Goal: Complete application form: Complete application form

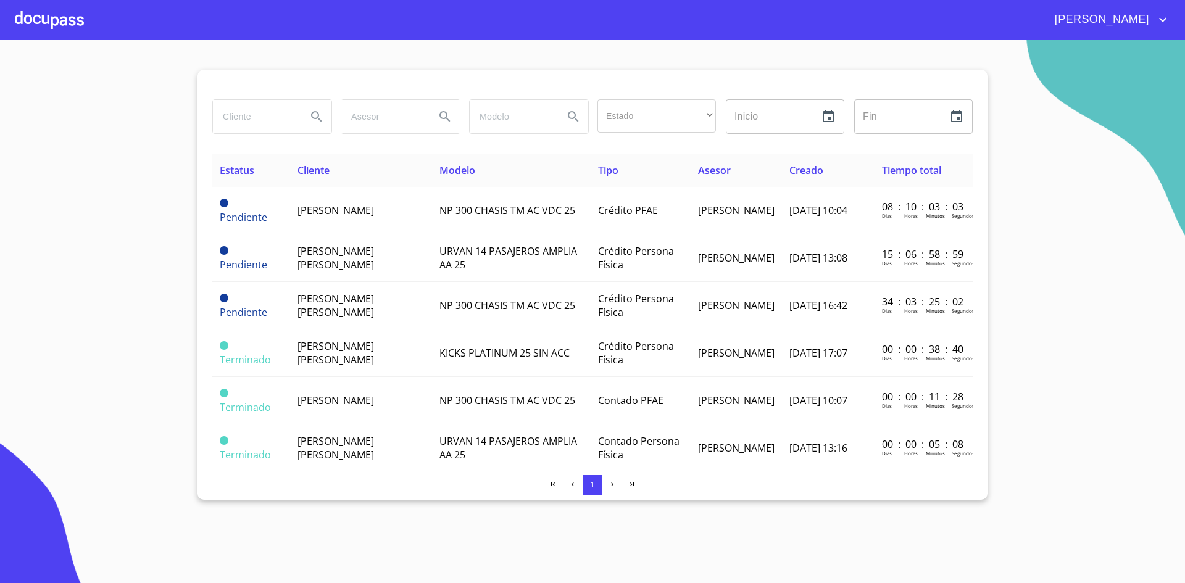
click at [43, 14] on div at bounding box center [49, 19] width 69 height 39
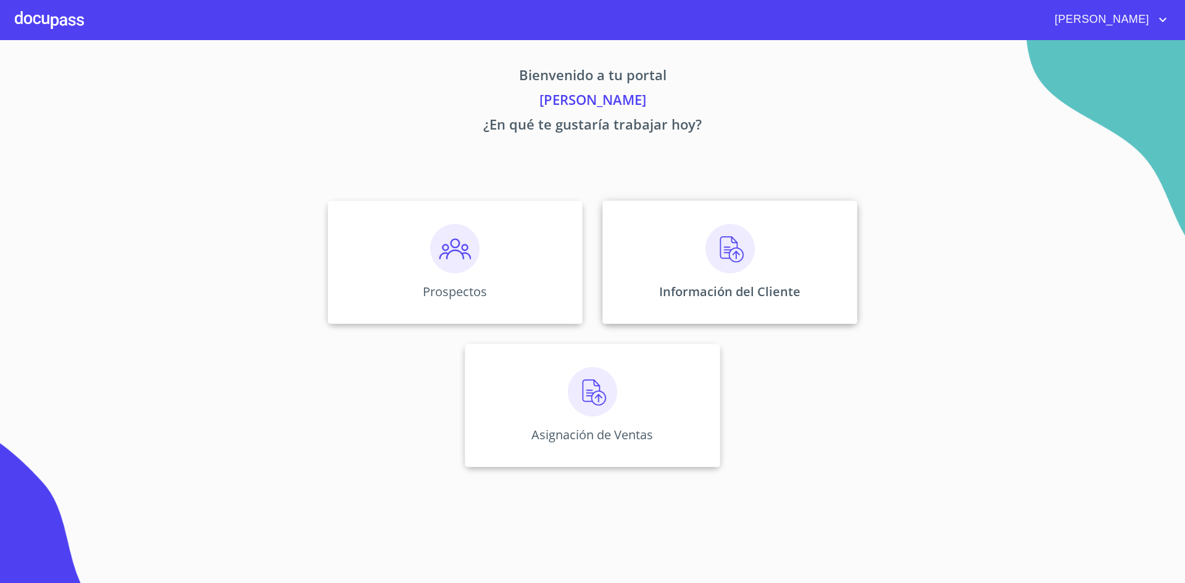
click at [734, 249] on img at bounding box center [729, 248] width 49 height 49
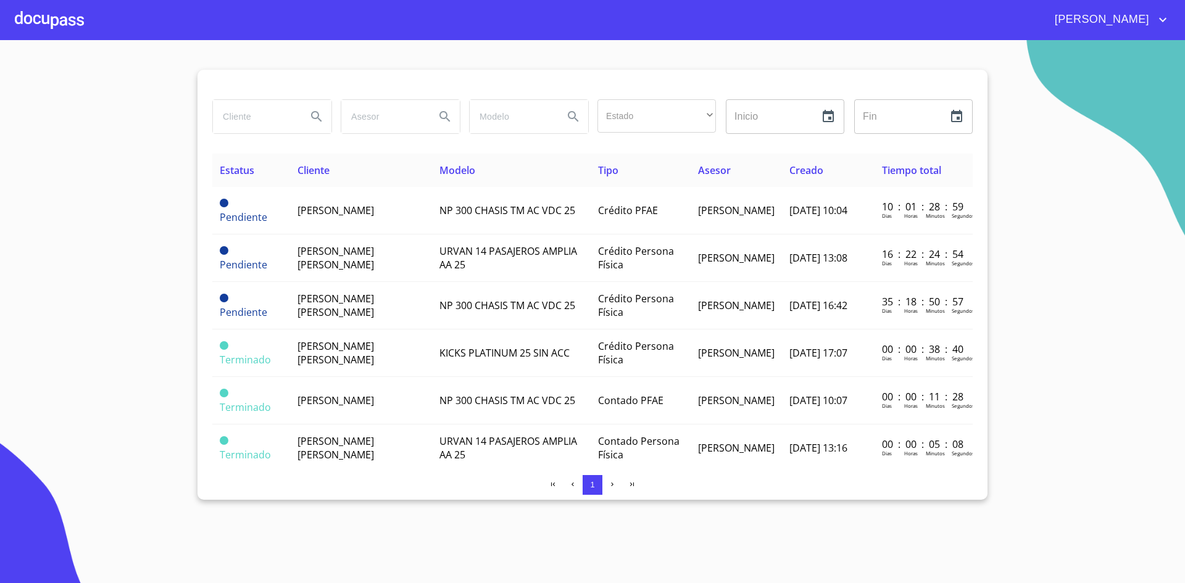
click at [49, 15] on div at bounding box center [49, 19] width 69 height 39
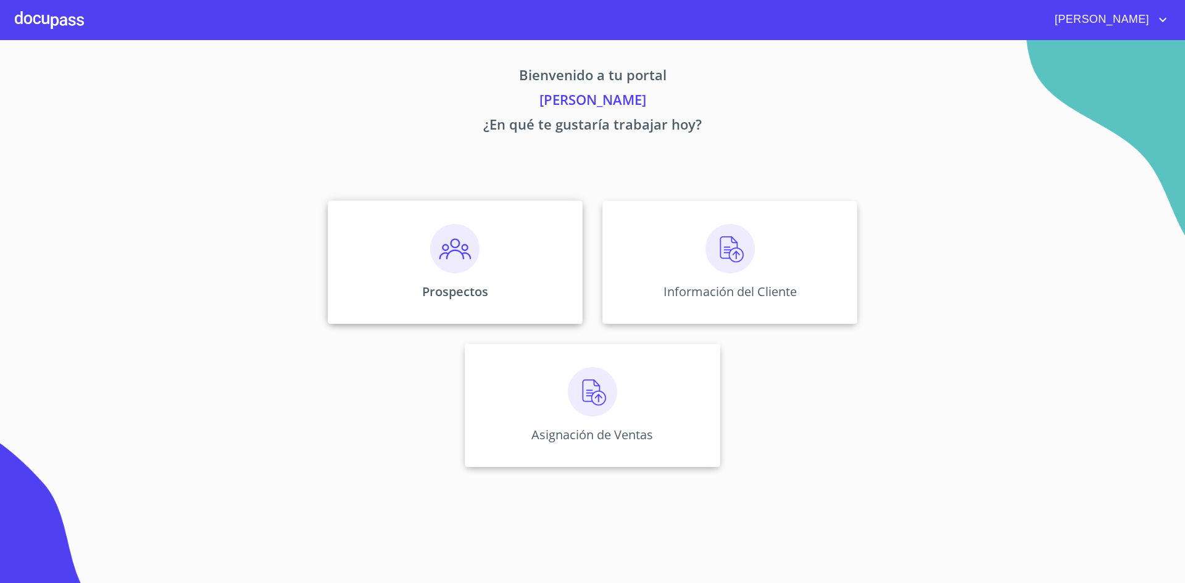
click at [432, 263] on img at bounding box center [454, 248] width 49 height 49
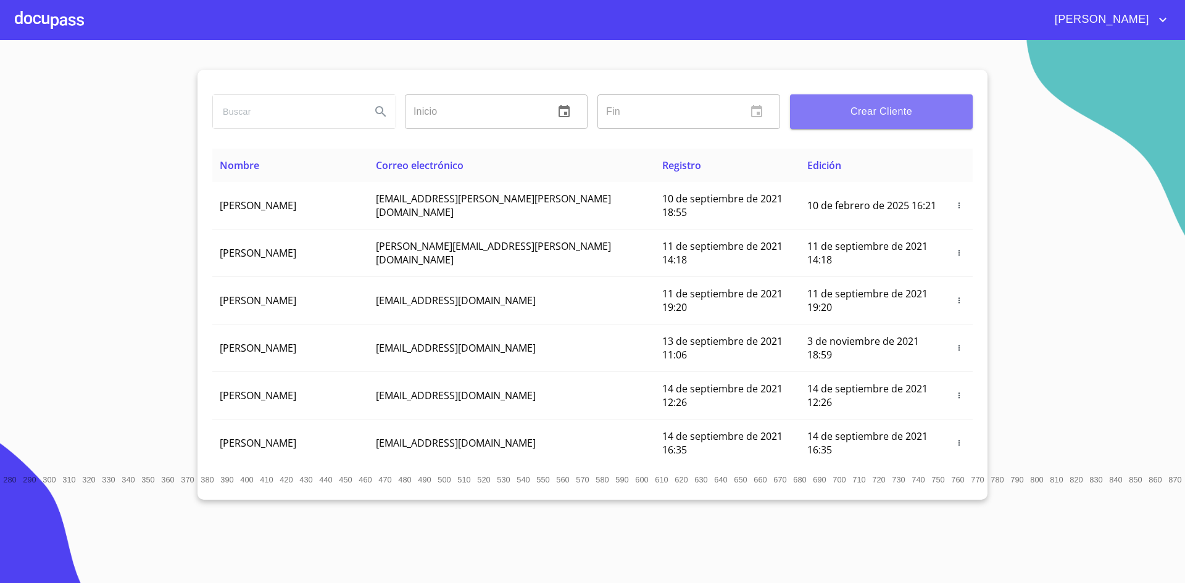
click at [899, 117] on span "Crear Cliente" at bounding box center [881, 111] width 163 height 17
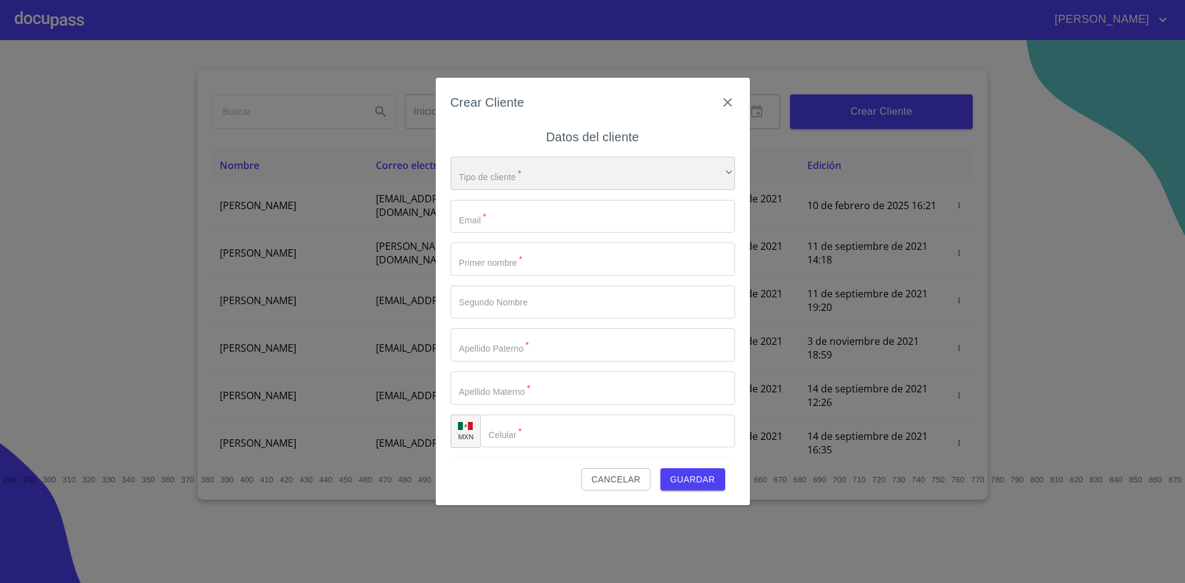
click at [718, 179] on div "​" at bounding box center [592, 173] width 284 height 33
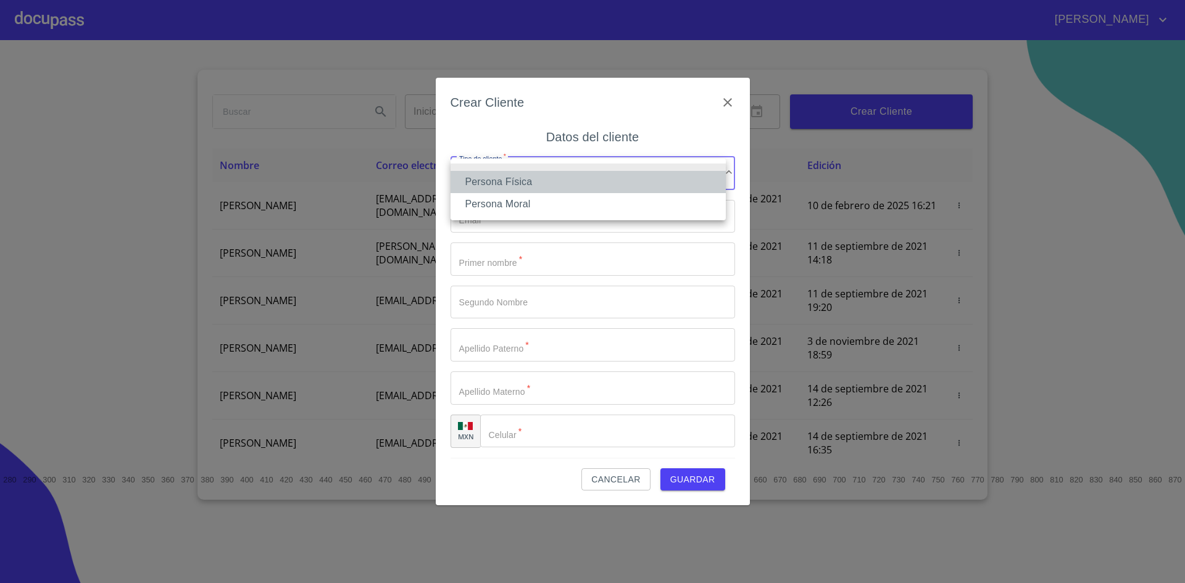
click at [576, 185] on li "Persona Física" at bounding box center [587, 182] width 275 height 22
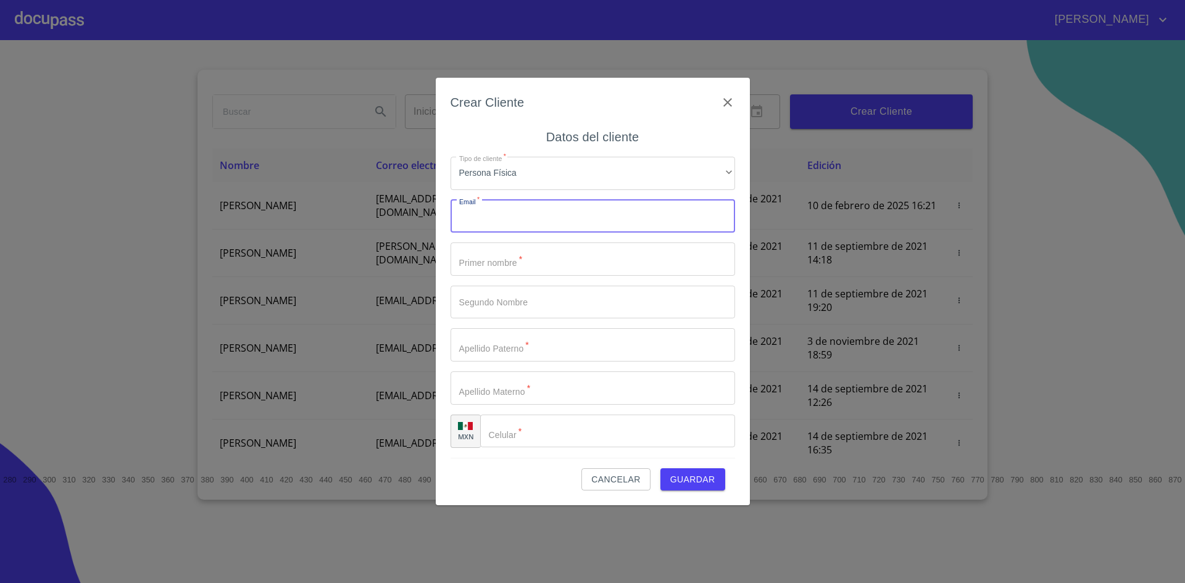
click at [546, 212] on input "Tipo de cliente   *" at bounding box center [592, 216] width 284 height 33
click at [546, 215] on input "[EMAIL_ADDRESS][DOMAIN_NAME]" at bounding box center [570, 216] width 241 height 33
type input "[EMAIL_ADDRESS][DOMAIN_NAME]"
click at [524, 263] on input "Tipo de cliente   *" at bounding box center [592, 258] width 284 height 33
type input "s"
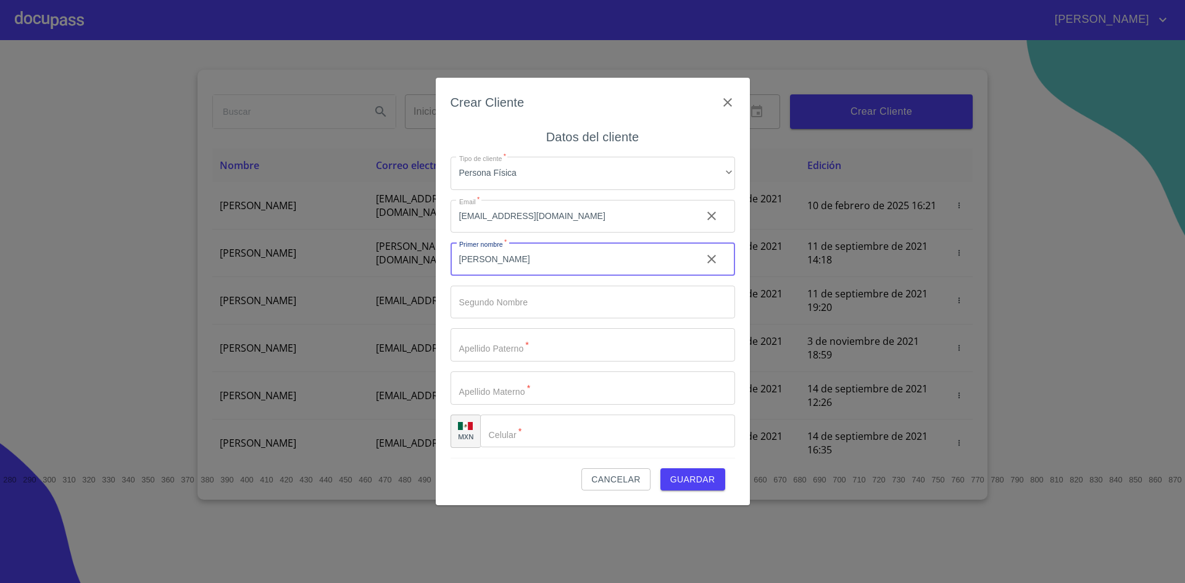
type input "[PERSON_NAME]"
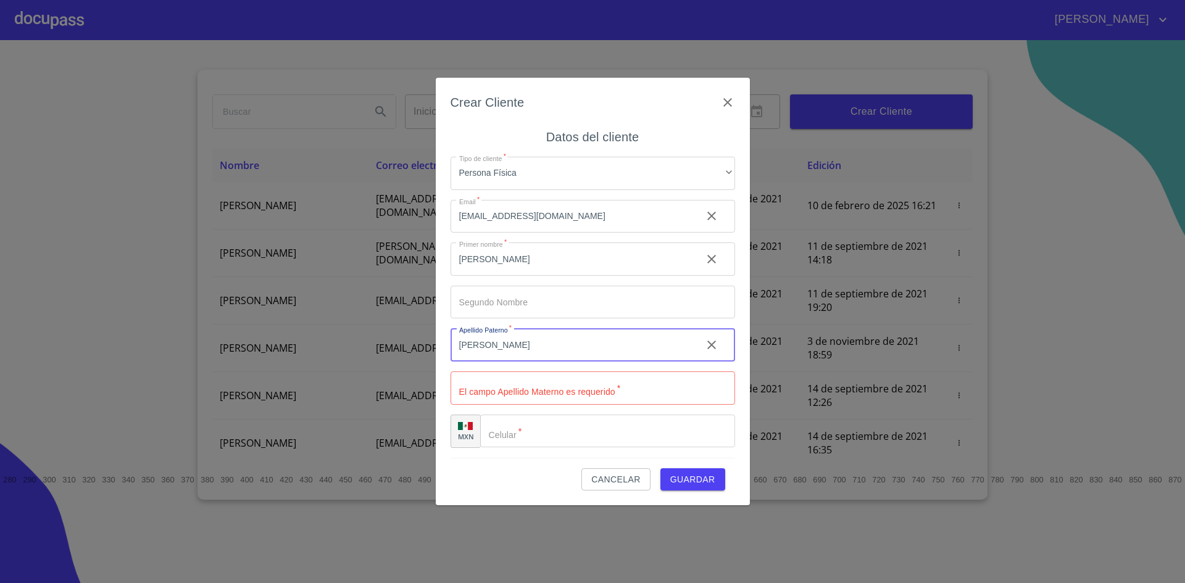
type input "[PERSON_NAME]"
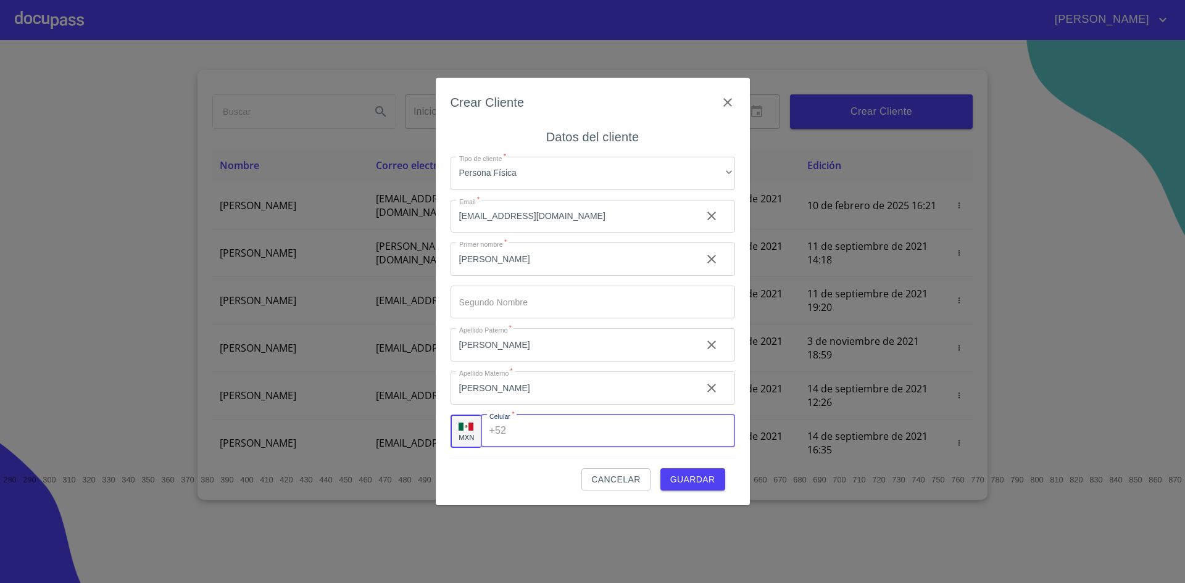
click at [534, 434] on input "Tipo de cliente   *" at bounding box center [622, 431] width 223 height 33
type input "[PHONE_NUMBER]"
click at [701, 481] on span "Guardar" at bounding box center [692, 479] width 45 height 15
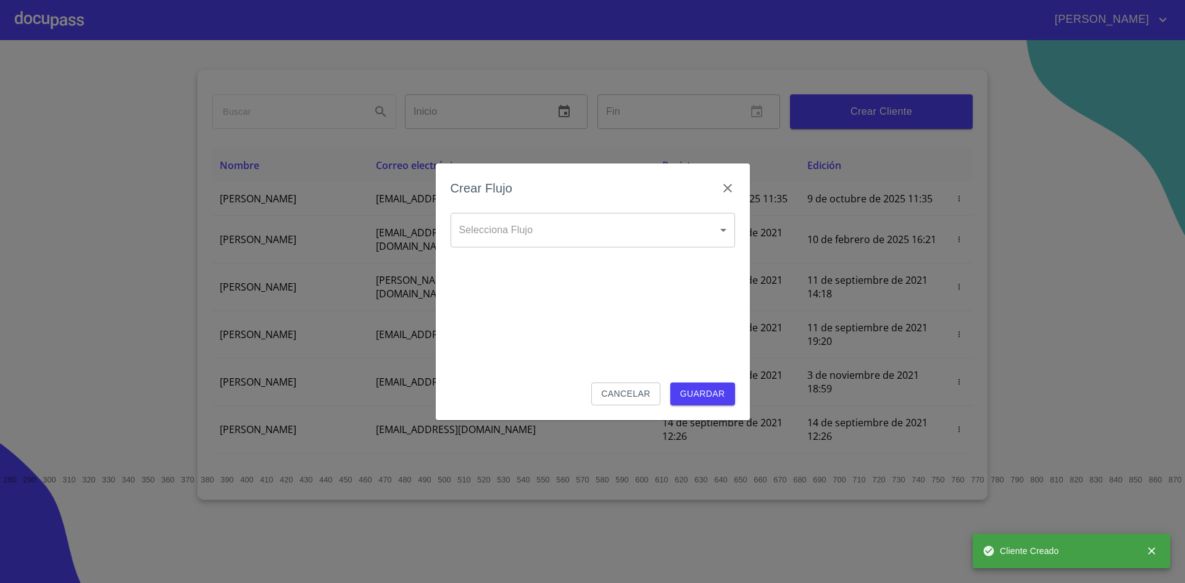
click at [734, 239] on body "[PERSON_NAME] ​ Fin ​ Crear Cliente Nombre Correo electrónico Registro Edición …" at bounding box center [592, 291] width 1185 height 583
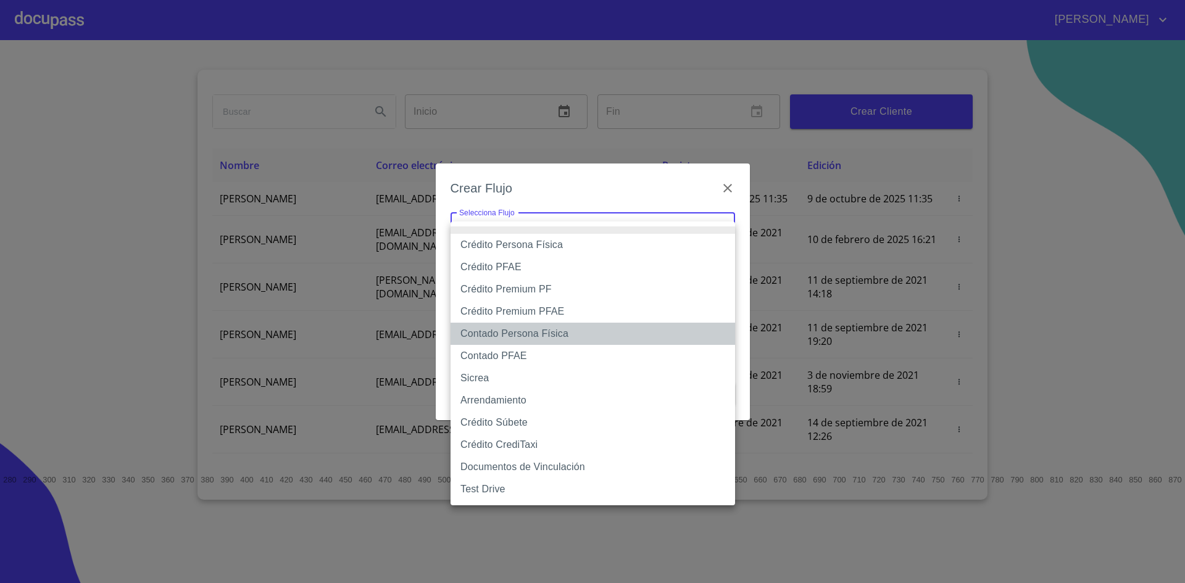
click at [564, 334] on li "Contado Persona Física" at bounding box center [592, 334] width 284 height 22
type input "60bf975b0d9865ccc2471536"
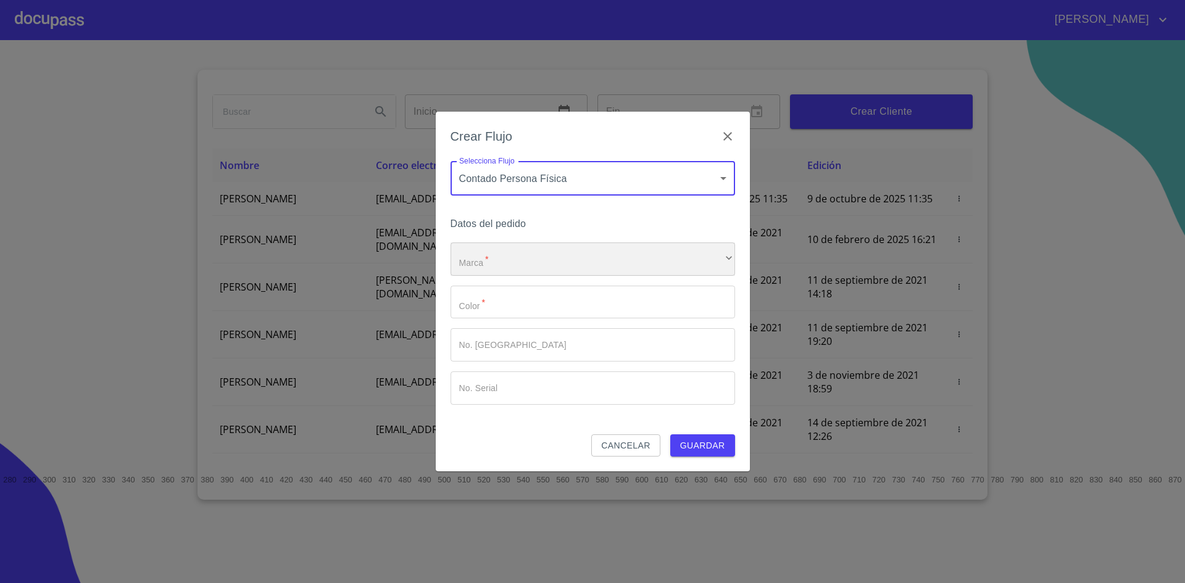
click at [611, 252] on div "​" at bounding box center [592, 258] width 284 height 33
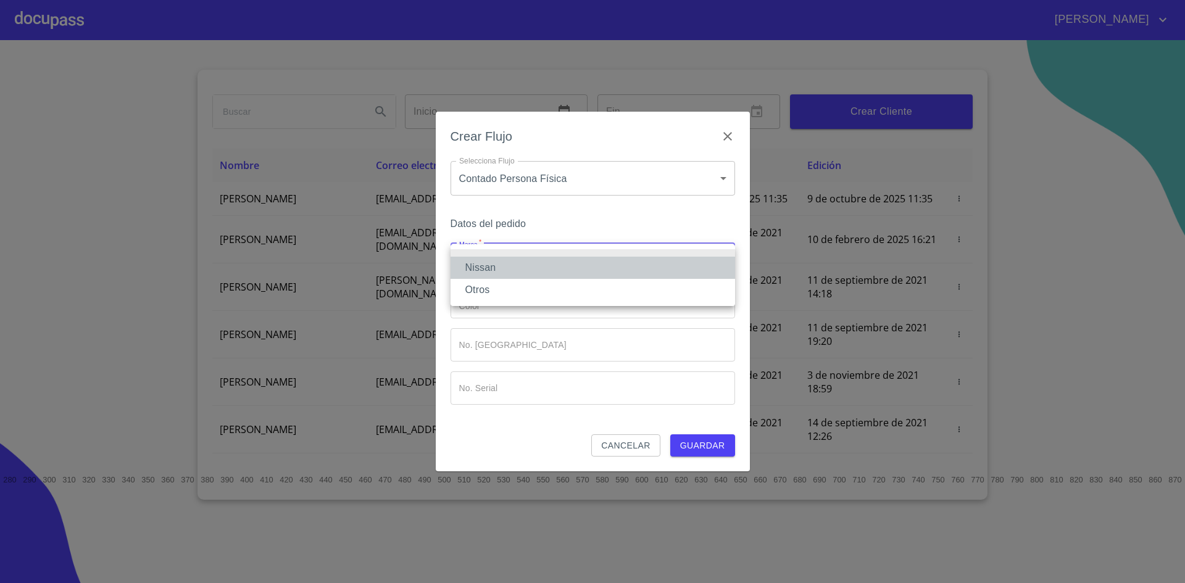
click at [560, 263] on li "Nissan" at bounding box center [592, 268] width 284 height 22
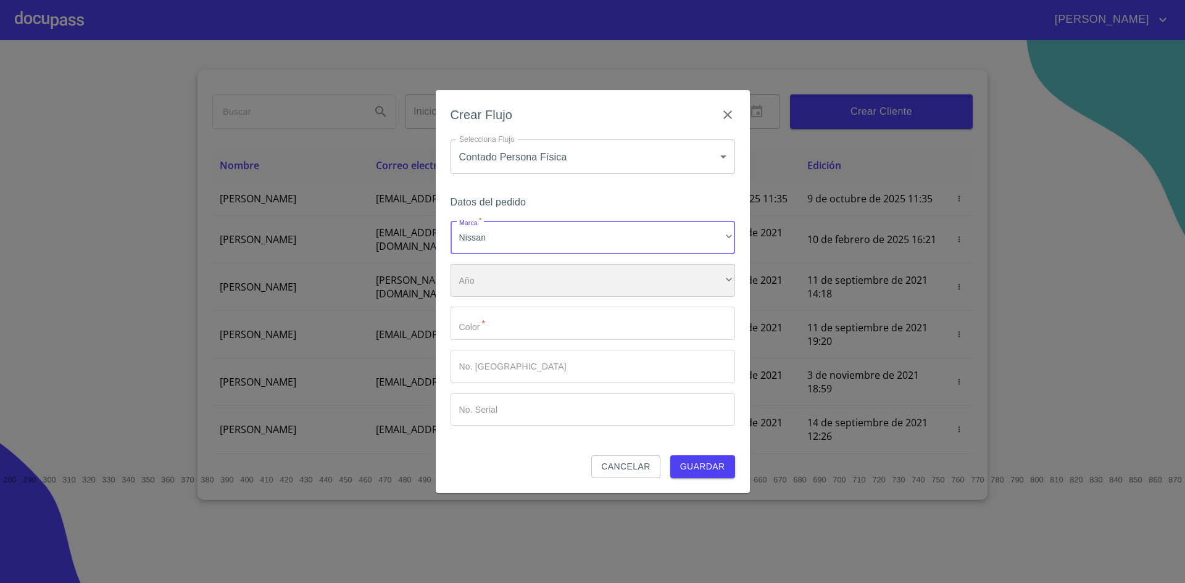
click at [552, 280] on div "​" at bounding box center [592, 280] width 284 height 33
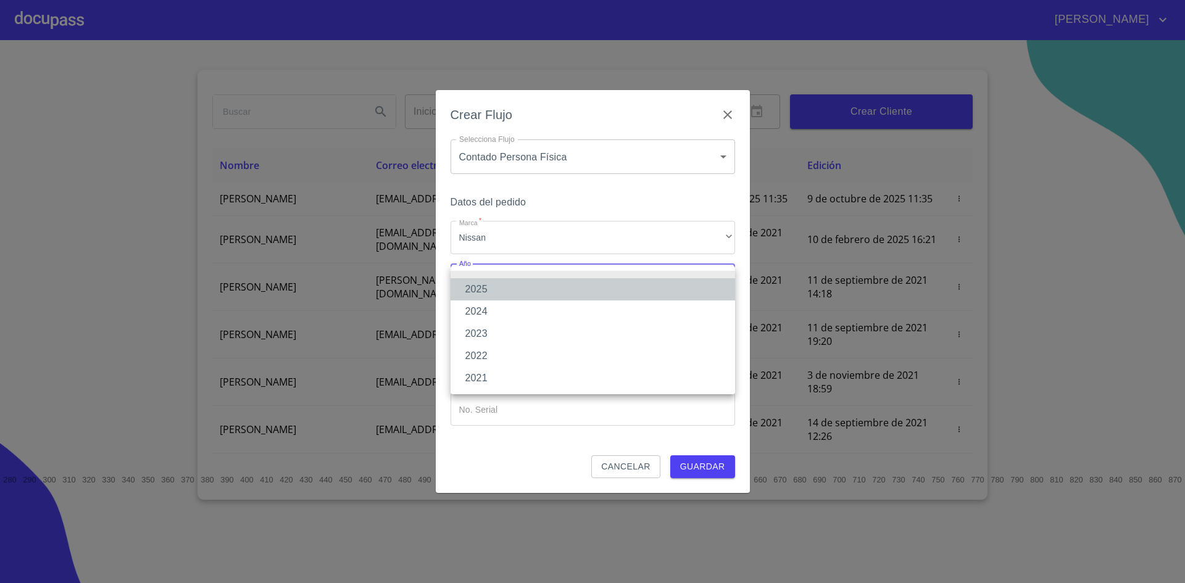
click at [529, 283] on li "2025" at bounding box center [592, 289] width 284 height 22
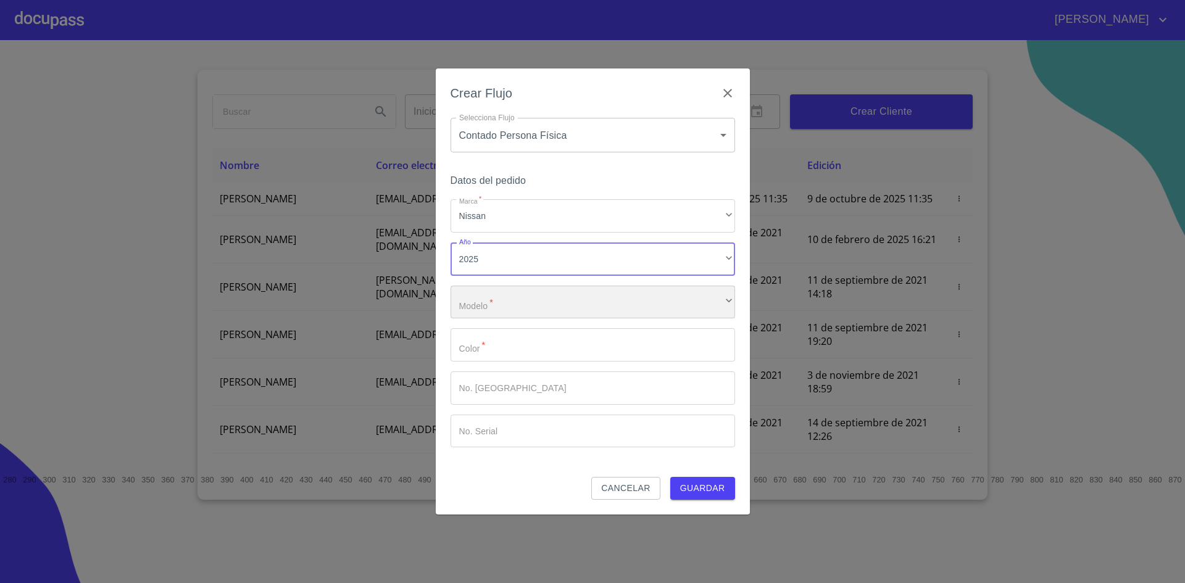
click at [519, 310] on div "​" at bounding box center [592, 302] width 284 height 33
click at [531, 339] on input "Marca   *" at bounding box center [592, 344] width 284 height 33
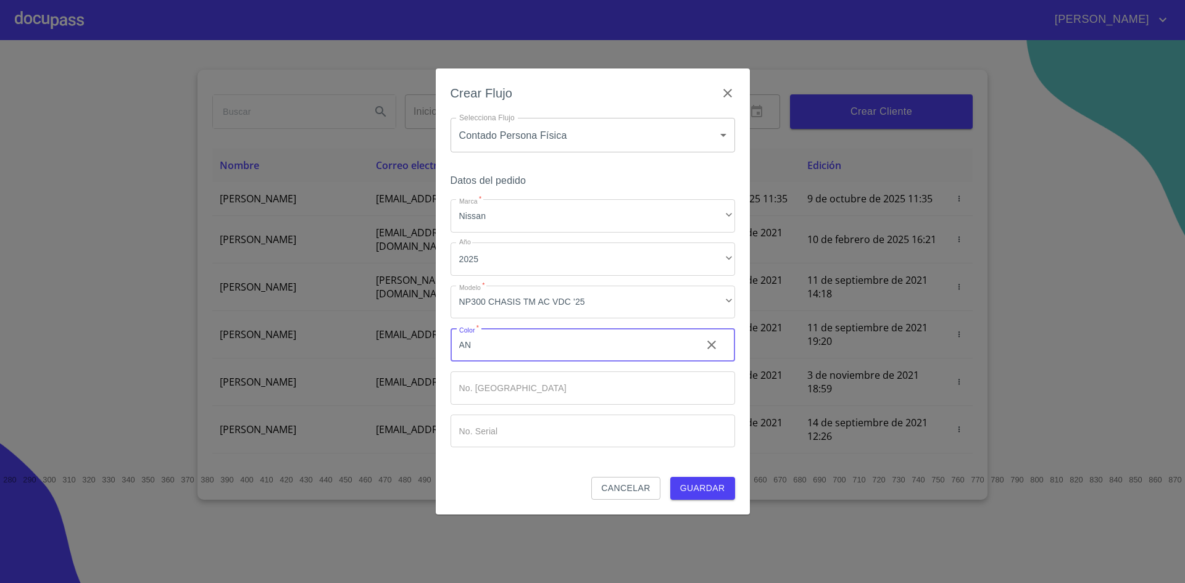
type input "A"
type input "BLANCA"
click at [516, 382] on input "Marca   *" at bounding box center [592, 387] width 284 height 33
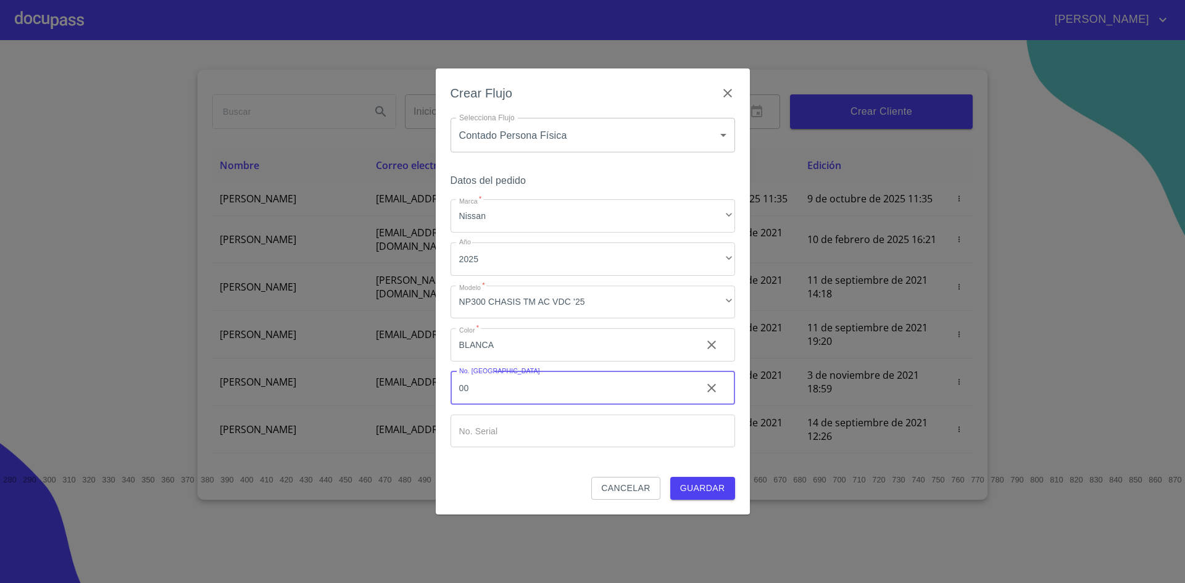
type input "00"
click at [670, 477] on button "Guardar" at bounding box center [702, 488] width 65 height 23
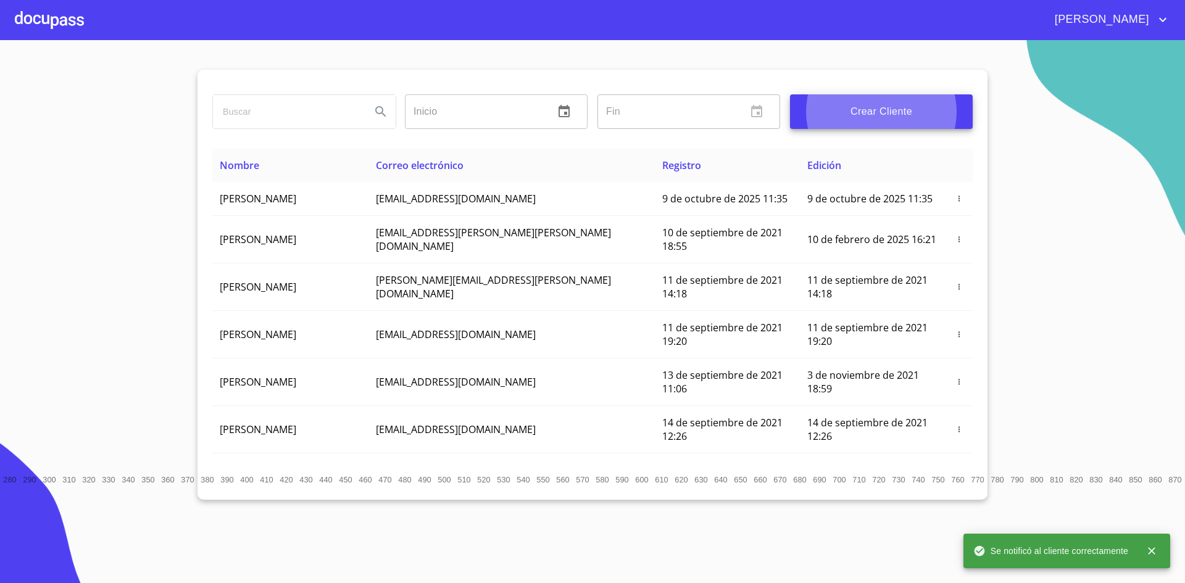
click at [54, 27] on div at bounding box center [49, 19] width 69 height 39
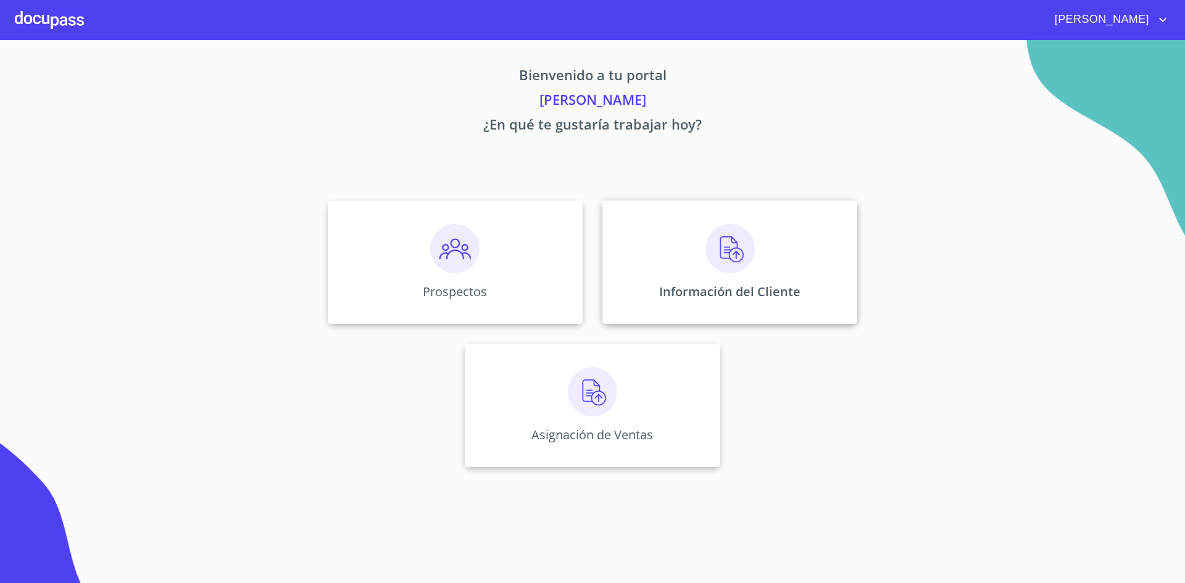
click at [762, 259] on div "Información del Cliente" at bounding box center [729, 262] width 255 height 123
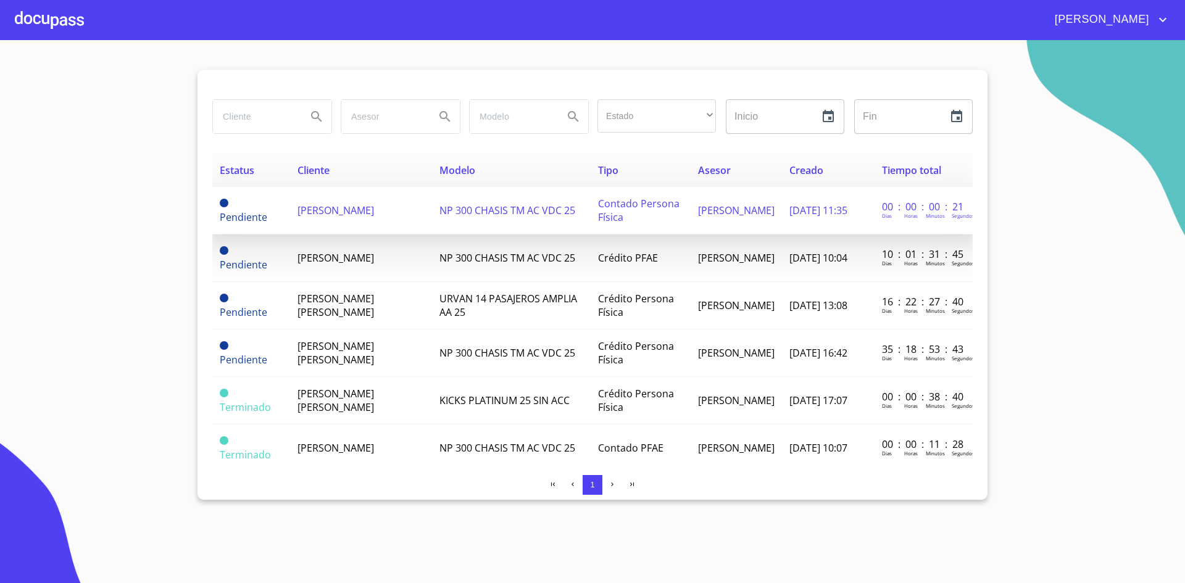
click at [374, 217] on span "[PERSON_NAME]" at bounding box center [335, 211] width 77 height 14
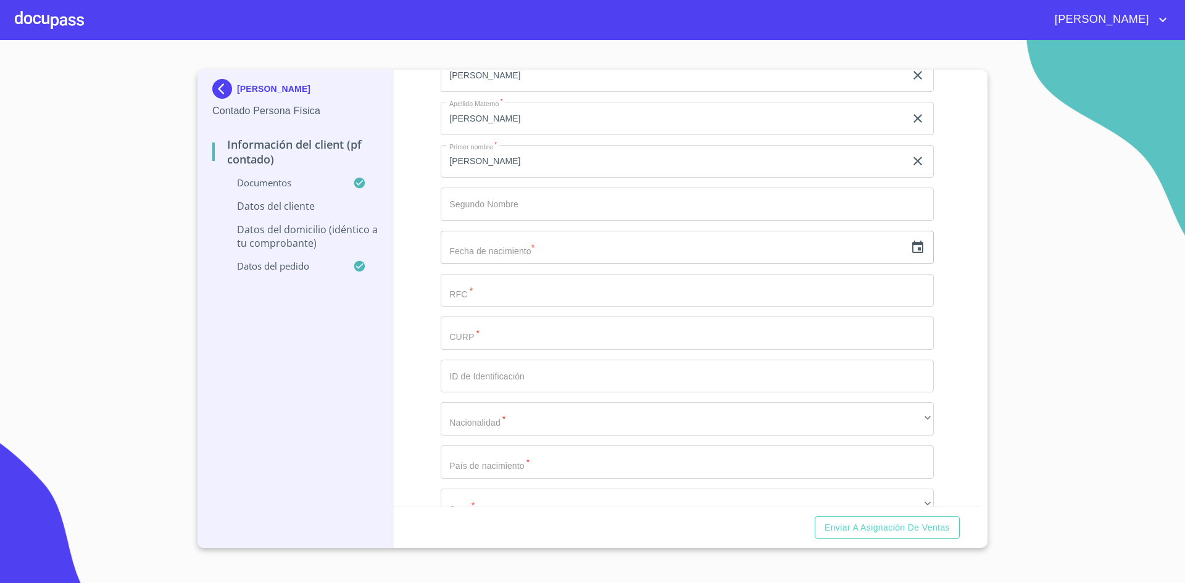
scroll to position [2414, 0]
click at [539, 246] on input "text" at bounding box center [673, 246] width 465 height 33
click at [910, 250] on icon "button" at bounding box center [917, 246] width 15 height 15
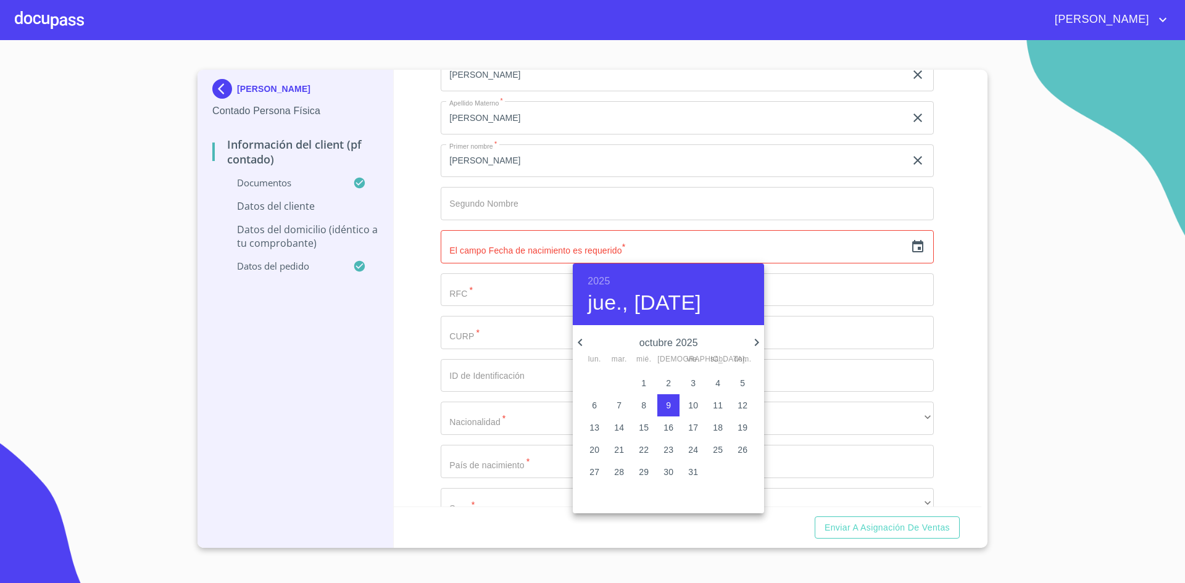
click at [598, 273] on h6 "2025" at bounding box center [598, 281] width 22 height 17
click at [669, 407] on div "1958" at bounding box center [668, 400] width 191 height 25
click at [581, 344] on icon "button" at bounding box center [579, 342] width 4 height 7
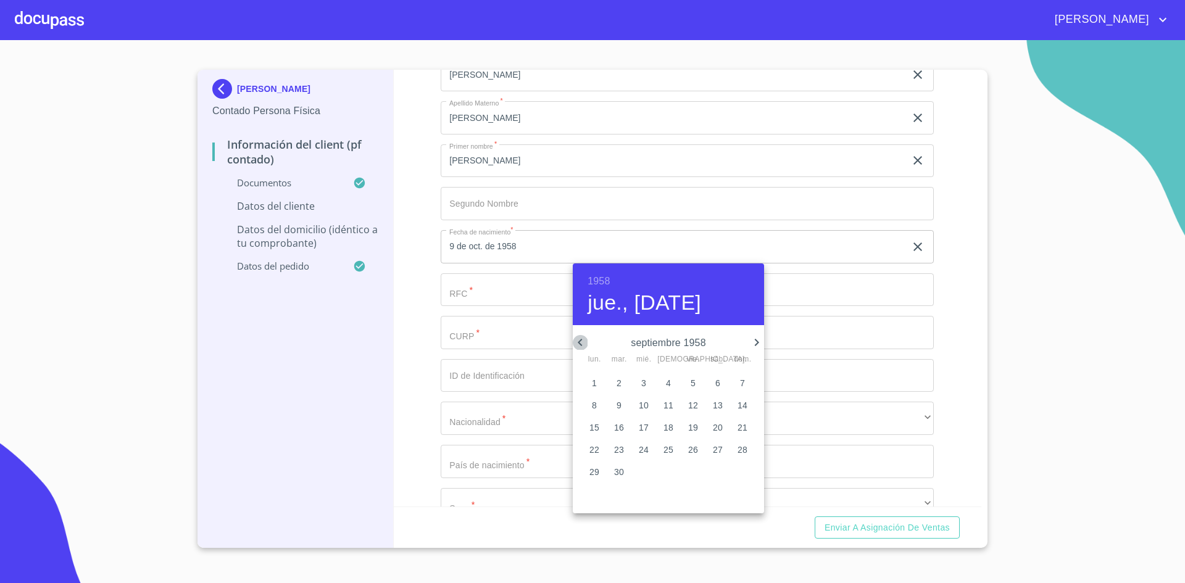
click at [581, 344] on icon "button" at bounding box center [579, 342] width 4 height 7
click at [755, 342] on icon "button" at bounding box center [756, 342] width 15 height 15
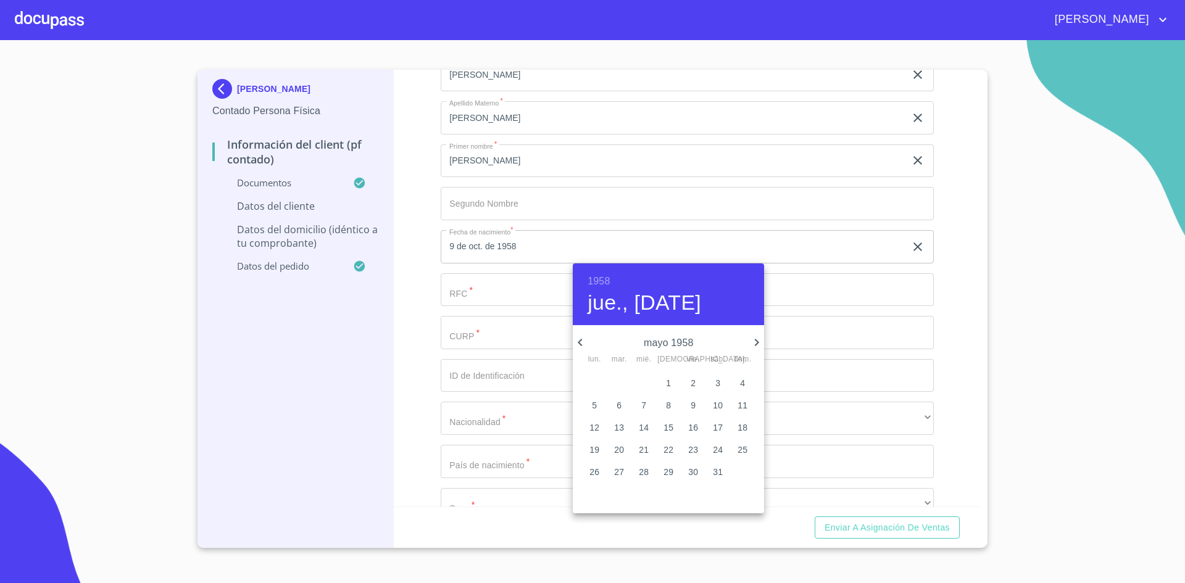
click at [685, 447] on span "23" at bounding box center [693, 450] width 22 height 12
type input "23 de may. de 1958"
click at [932, 242] on div at bounding box center [592, 291] width 1185 height 583
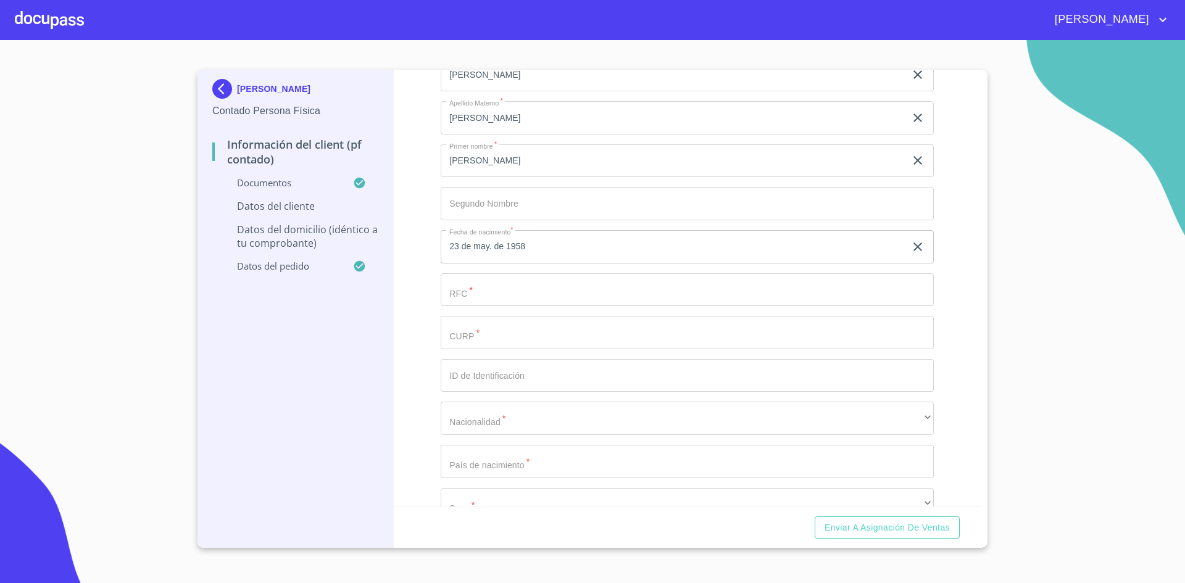
click at [734, 273] on input "Documento de identificación.   *" at bounding box center [687, 289] width 493 height 33
type input "CACS580523BN8"
click at [685, 343] on input "Documento de identificación.   *" at bounding box center [687, 332] width 493 height 33
type input "CACS580523HJCSSR05"
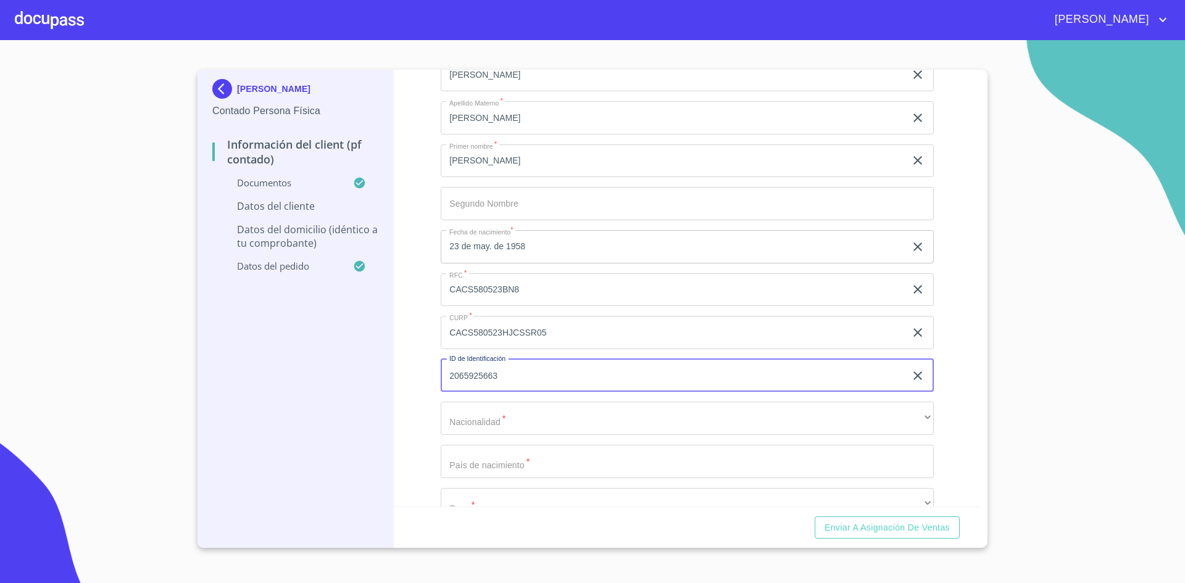
type input "2065925663"
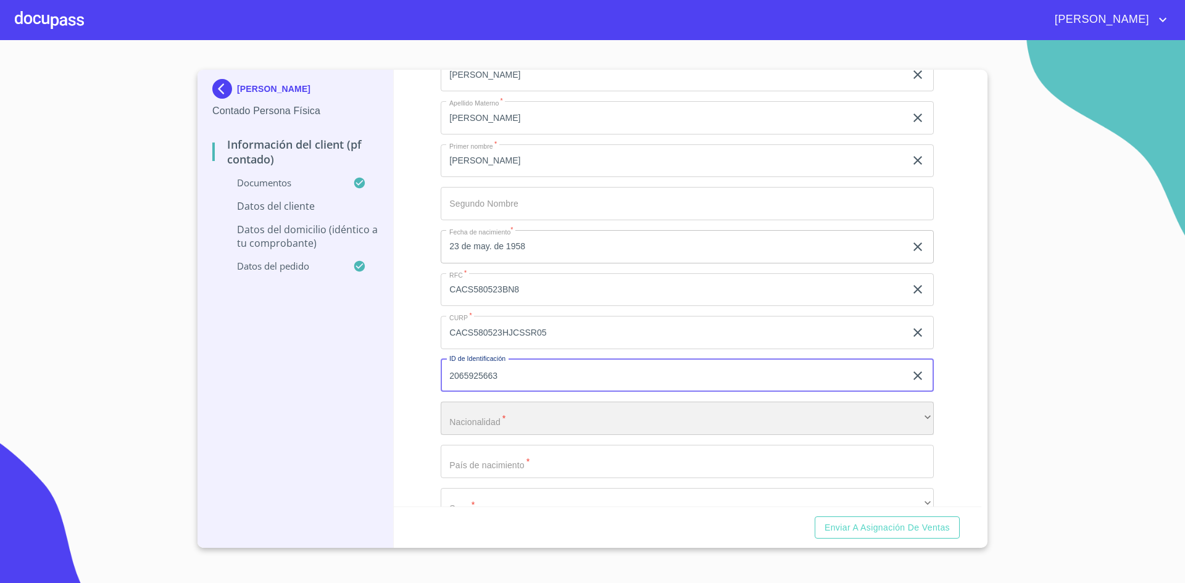
click at [631, 423] on div "​" at bounding box center [687, 418] width 493 height 33
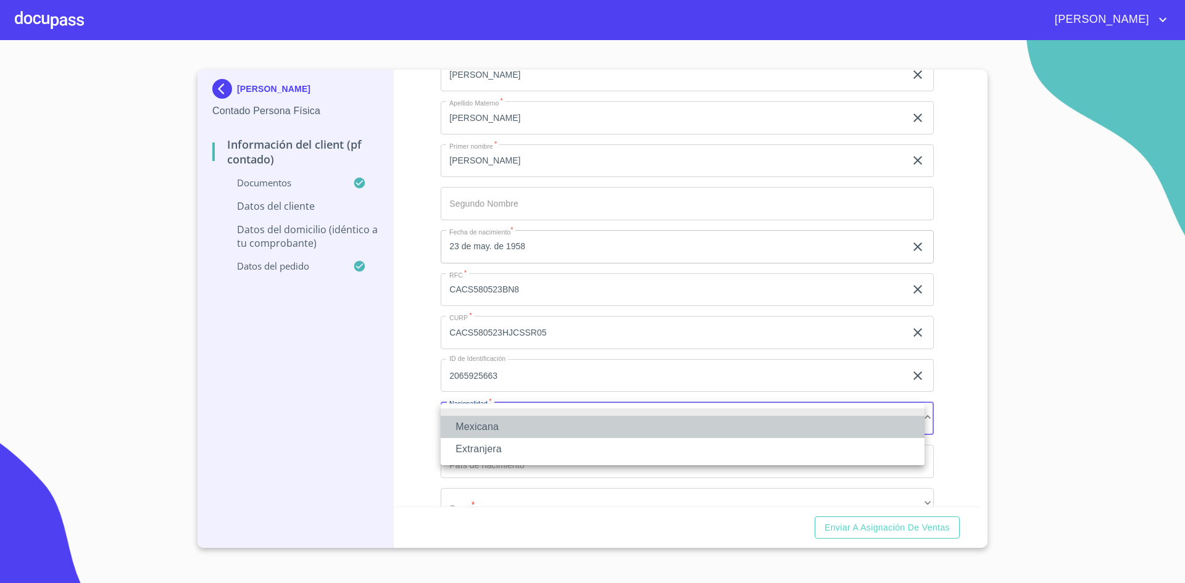
click at [573, 428] on li "Mexicana" at bounding box center [683, 427] width 484 height 22
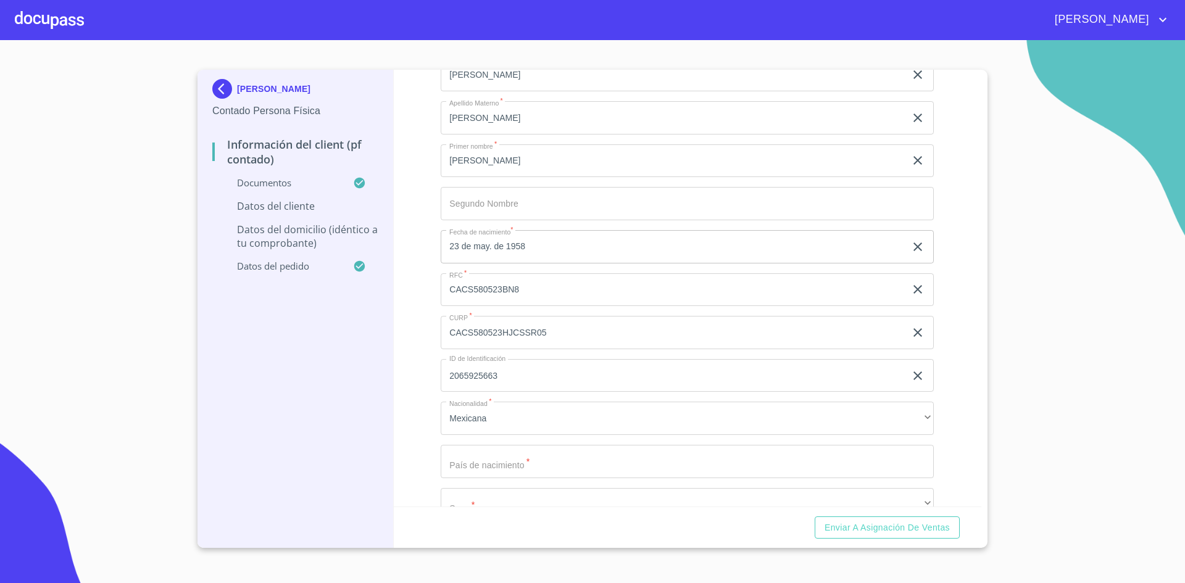
click at [566, 437] on div "Apellido [PERSON_NAME]   * [PERSON_NAME] ​ Apellido Materno   * [PERSON_NAME] ​…" at bounding box center [687, 311] width 493 height 526
click at [545, 463] on input "Documento de identificación.   *" at bounding box center [687, 461] width 493 height 33
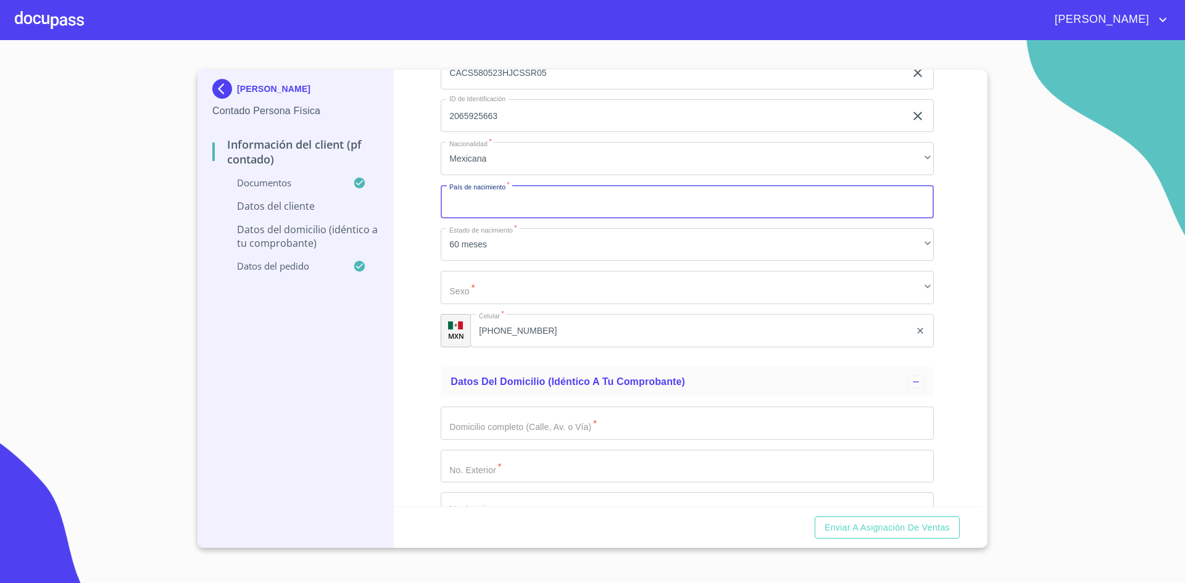
scroll to position [2676, 0]
click at [574, 205] on input "Documento de identificación.   *" at bounding box center [687, 199] width 493 height 33
type input "m"
type input "[GEOGRAPHIC_DATA]"
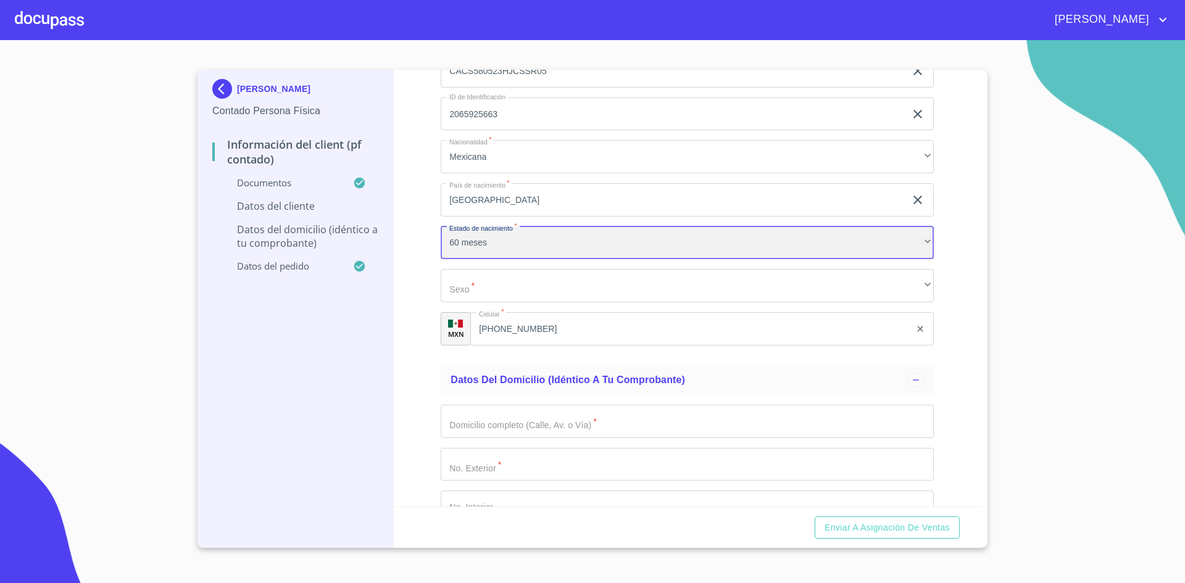
click at [555, 242] on div "60 meses" at bounding box center [687, 242] width 493 height 33
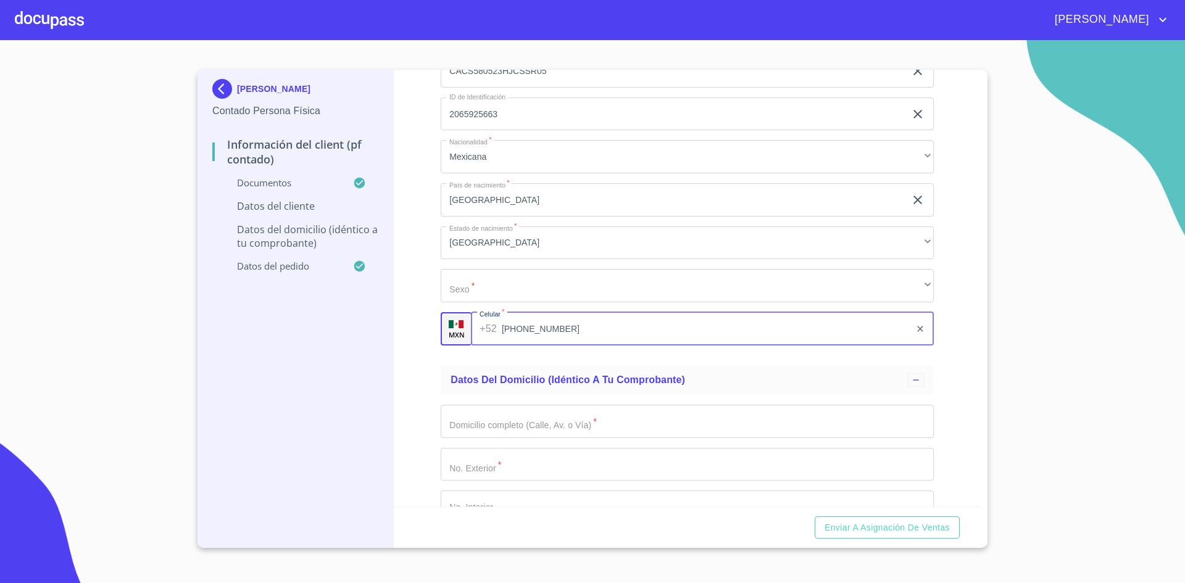
click at [544, 319] on input "[PHONE_NUMBER]" at bounding box center [706, 328] width 408 height 33
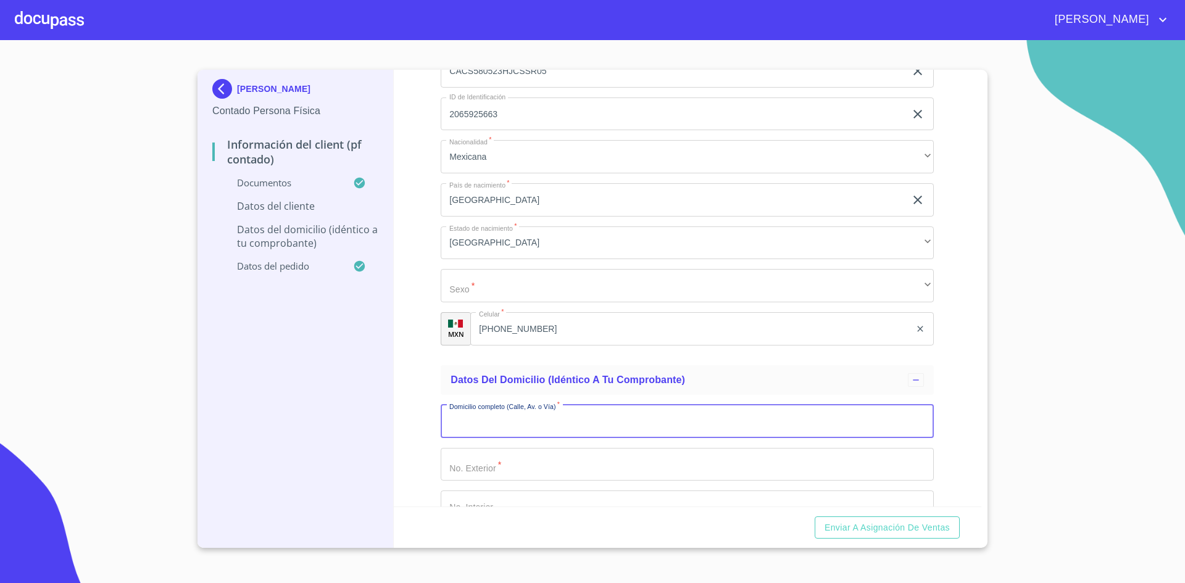
click at [605, 419] on input "Documento de identificación.   *" at bounding box center [687, 421] width 493 height 33
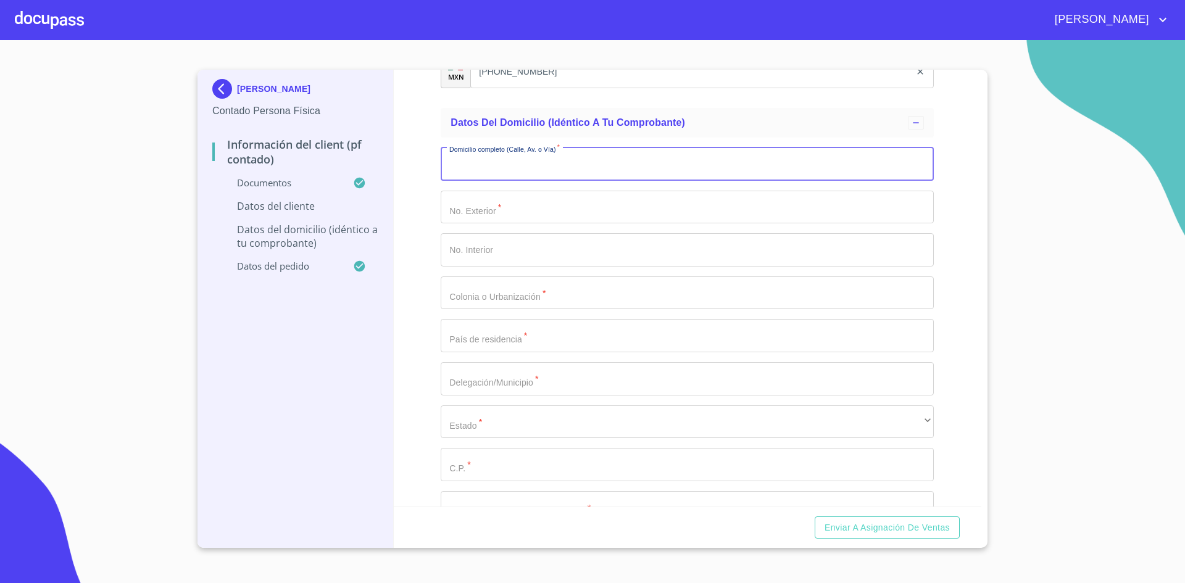
scroll to position [2939, 0]
type input "UAXACTUN"
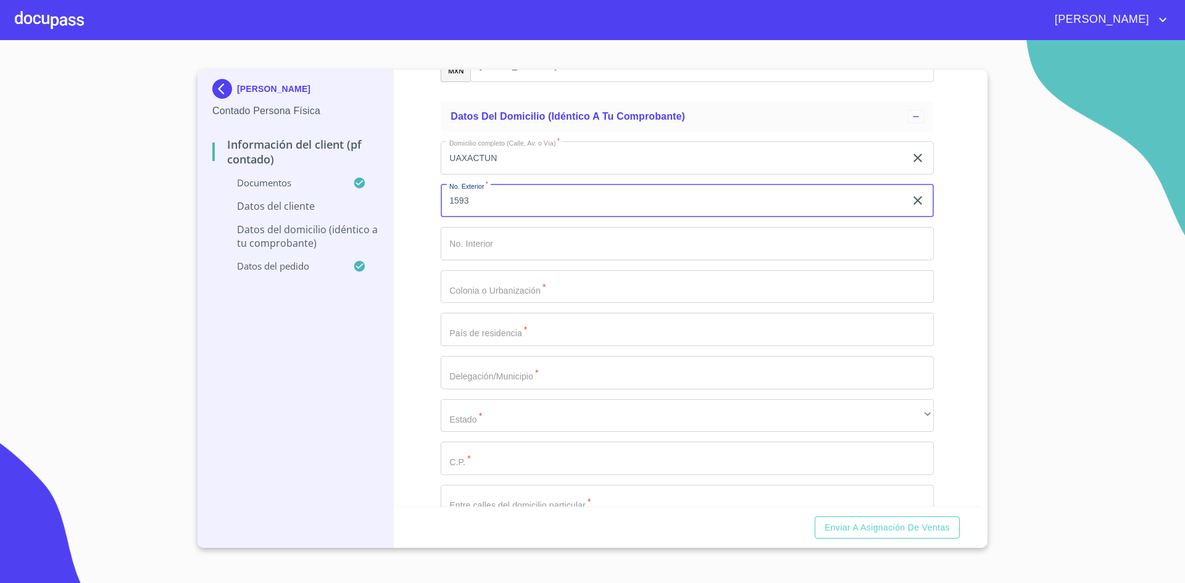
type input "1593"
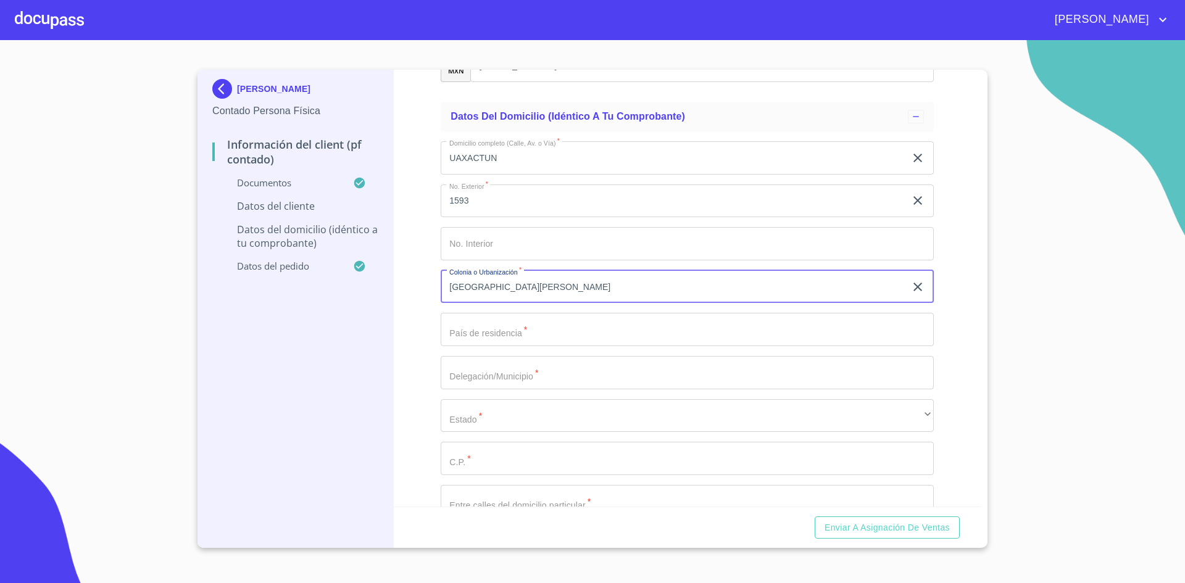
type input "[GEOGRAPHIC_DATA][PERSON_NAME]"
type input "[GEOGRAPHIC_DATA]"
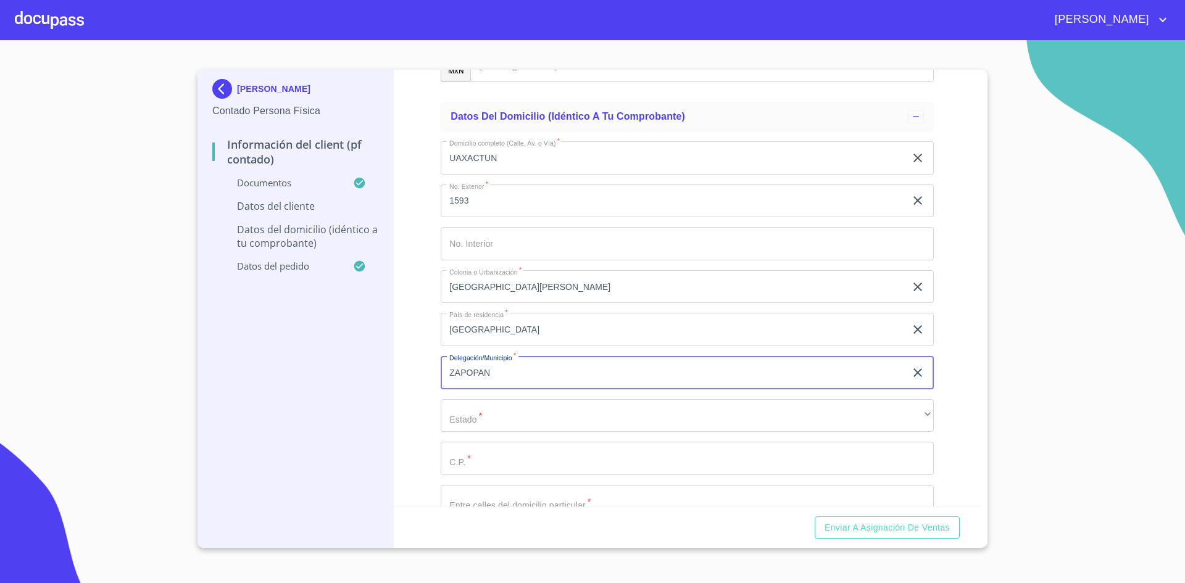
type input "ZAPOPAN"
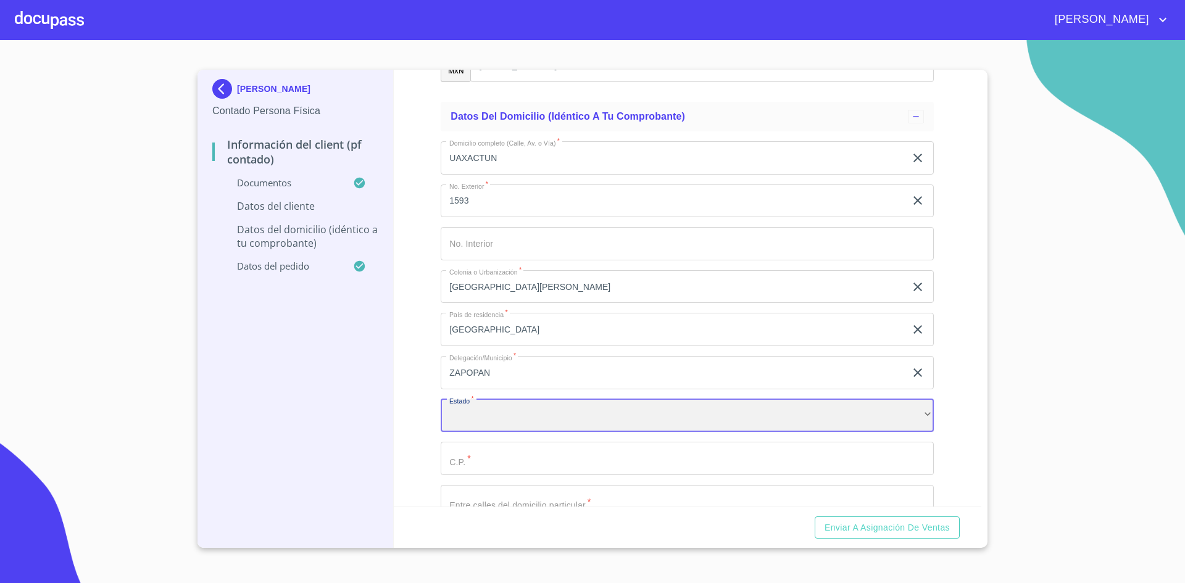
click at [605, 419] on div "​" at bounding box center [687, 415] width 493 height 33
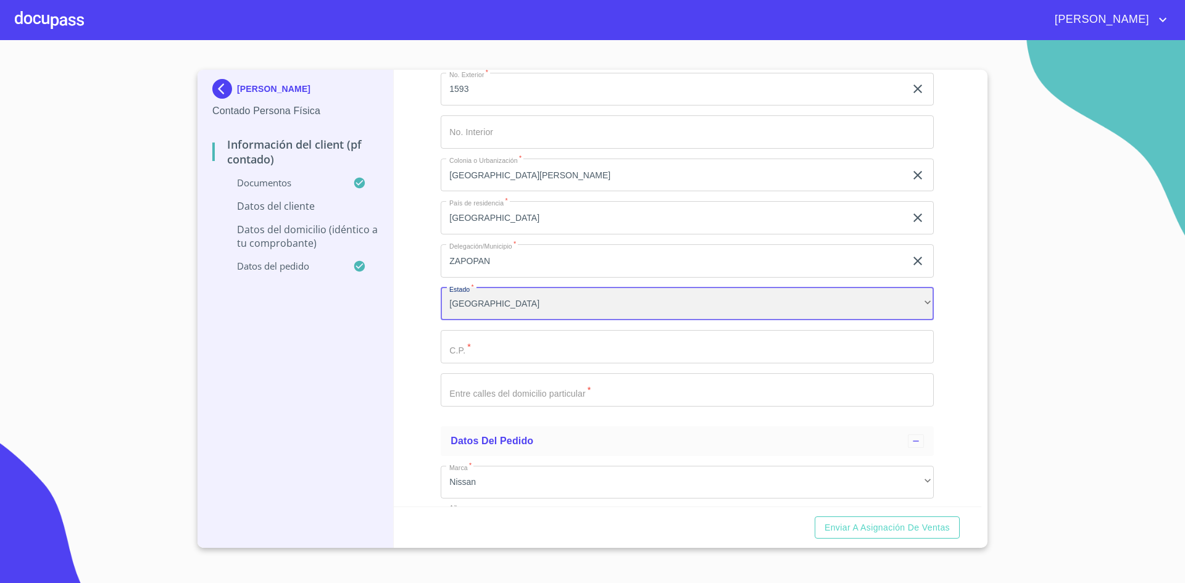
scroll to position [3053, 0]
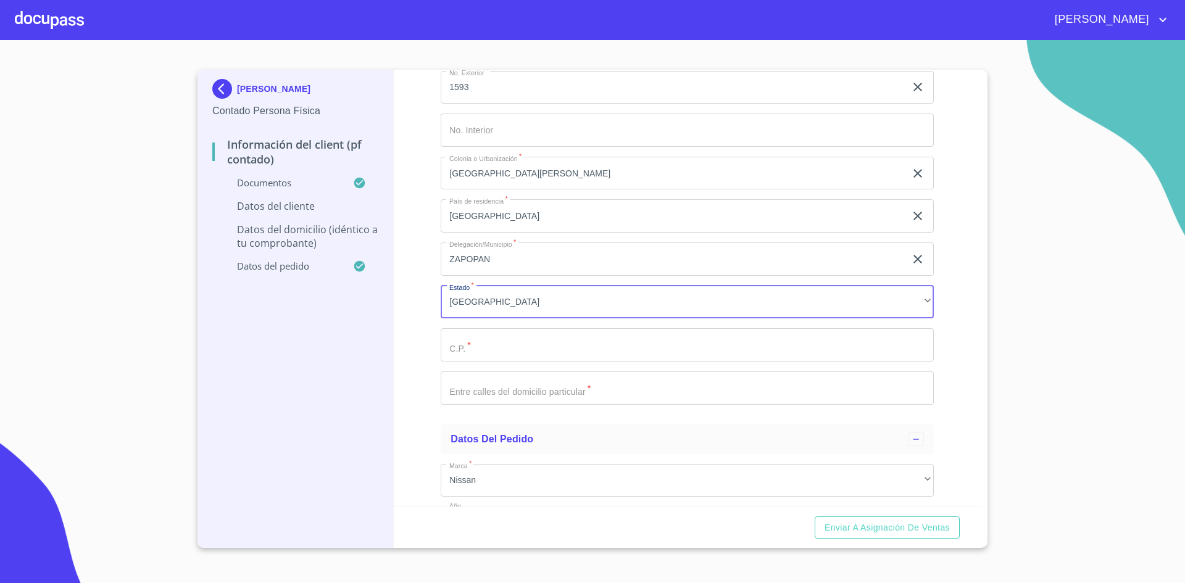
click at [579, 343] on input "Documento de identificación.   *" at bounding box center [687, 344] width 493 height 33
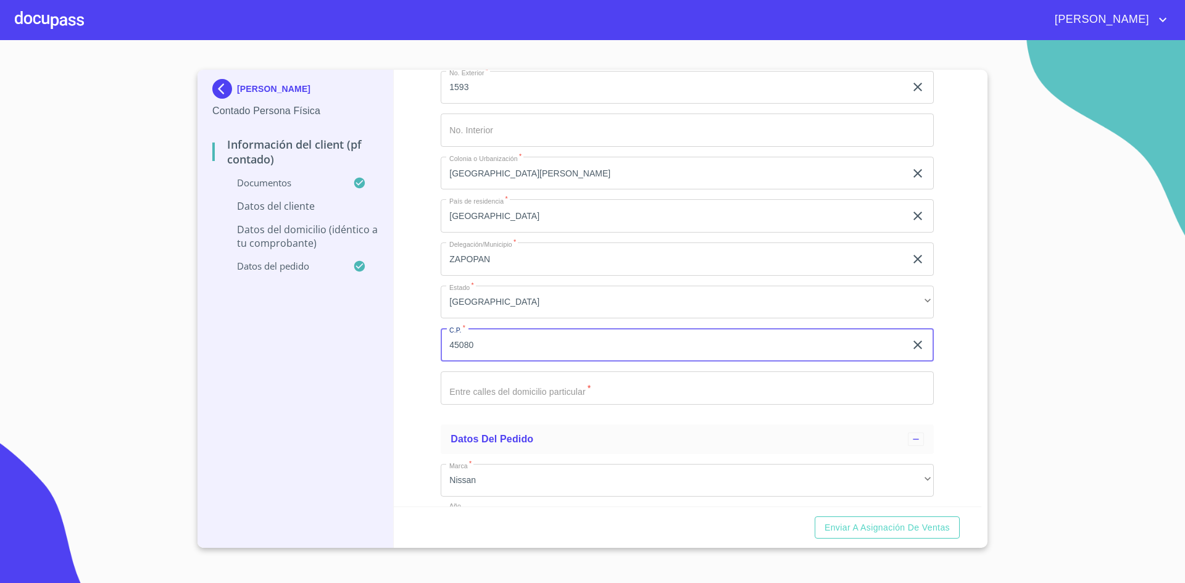
type input "45080"
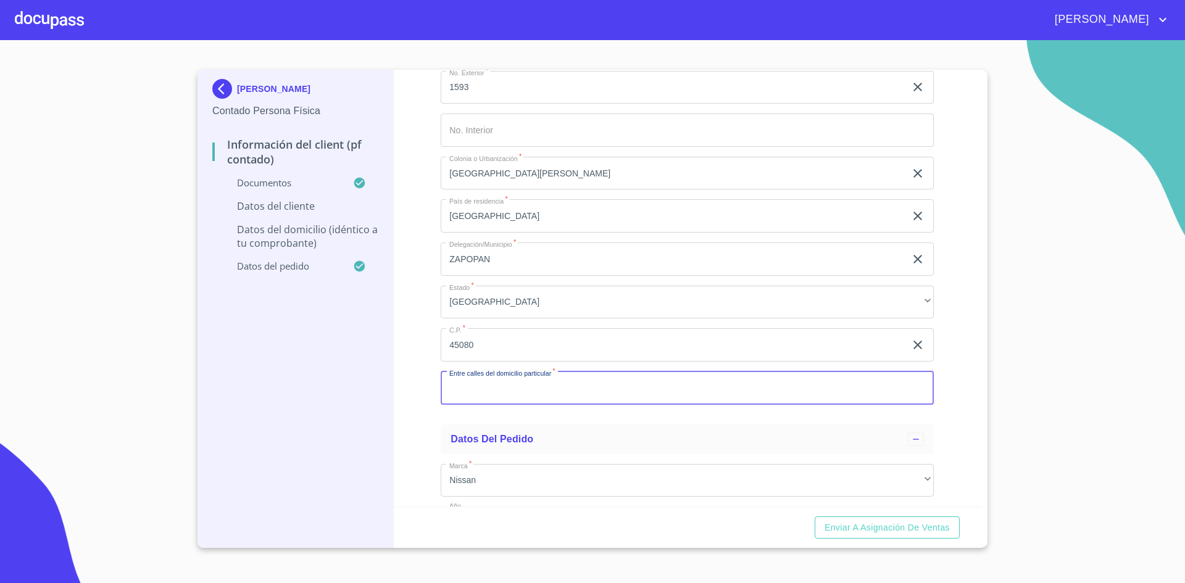
click at [570, 387] on input "Documento de identificación.   *" at bounding box center [687, 387] width 493 height 33
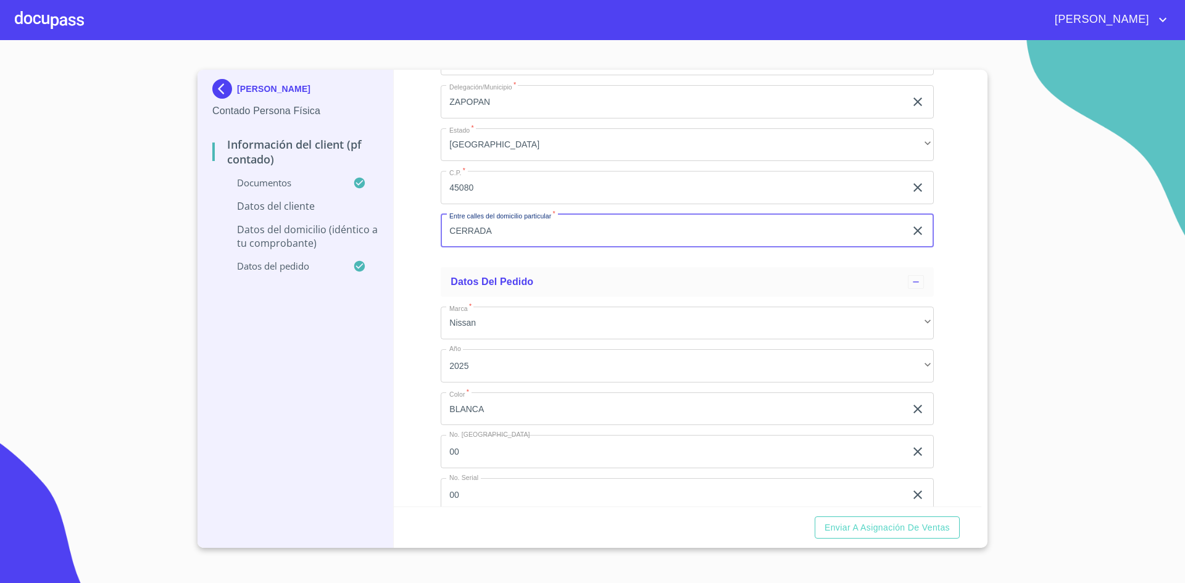
scroll to position [3230, 0]
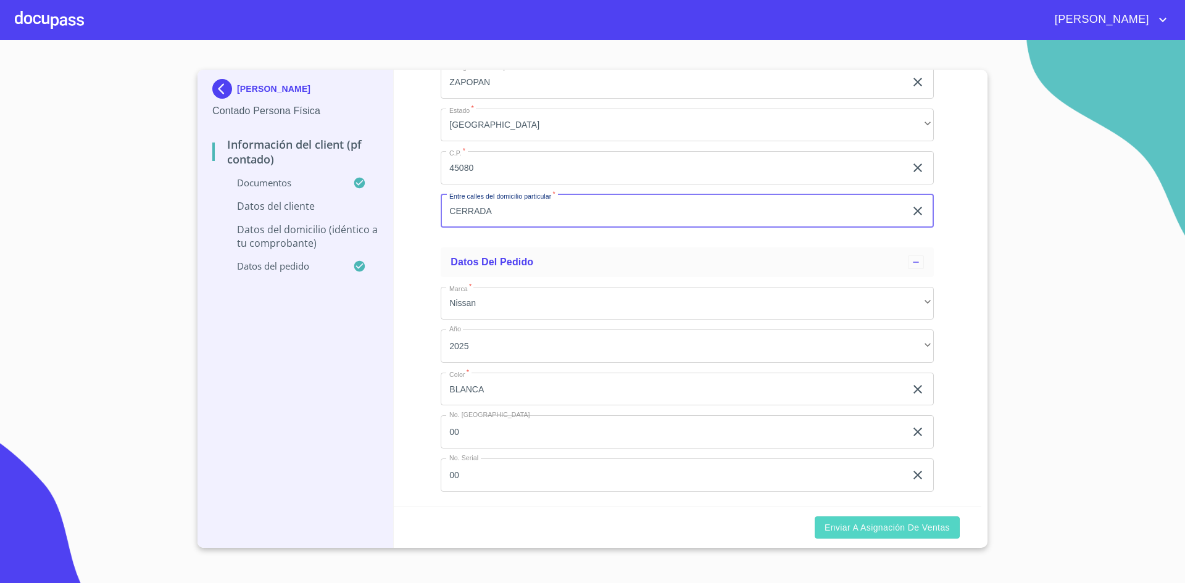
type input "CERRADA"
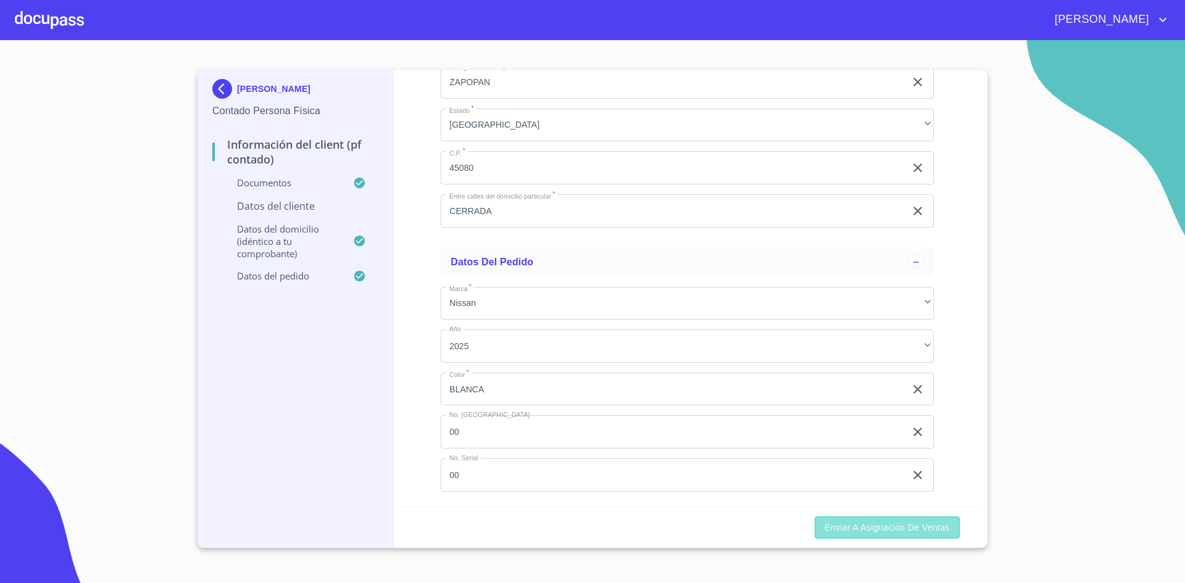
click at [871, 526] on span "Enviar a Asignación de Ventas" at bounding box center [886, 527] width 125 height 15
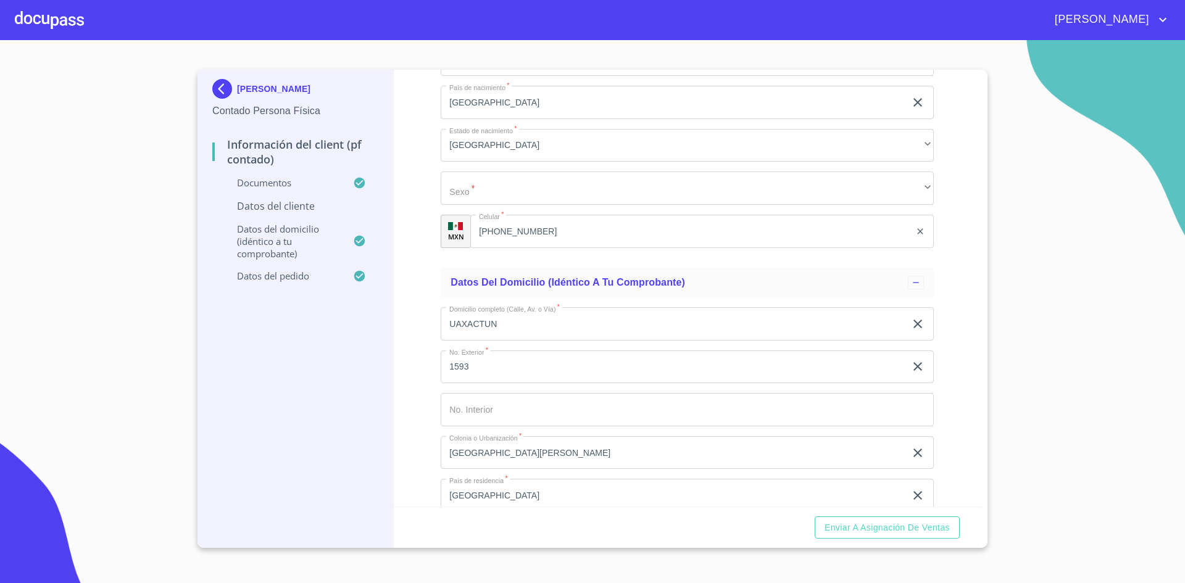
scroll to position [2773, 0]
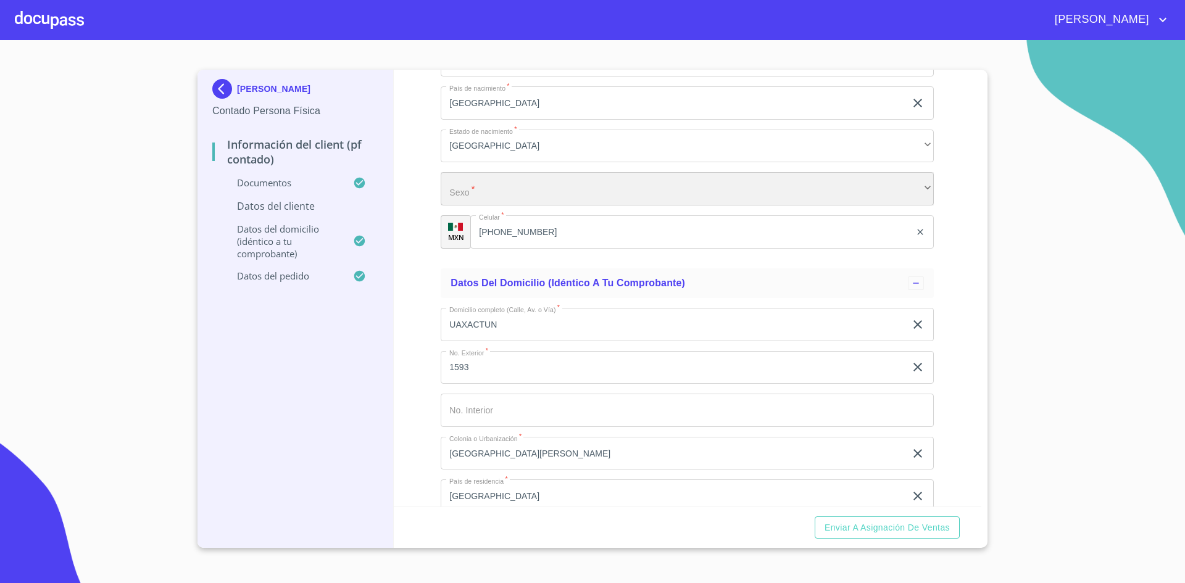
click at [672, 197] on div "​" at bounding box center [687, 188] width 493 height 33
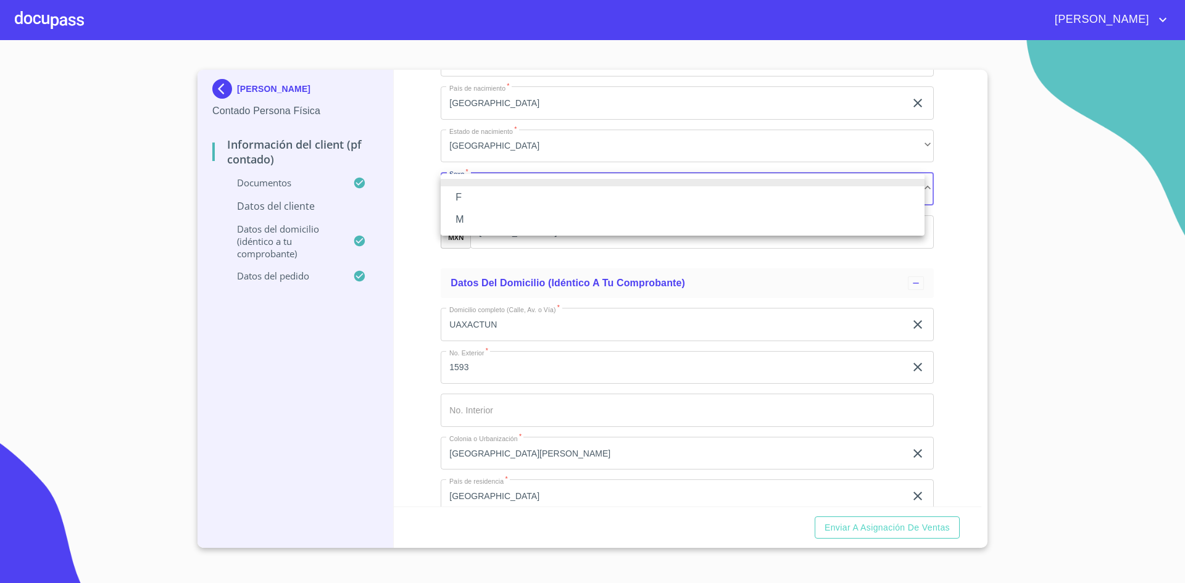
click at [556, 220] on li "M" at bounding box center [683, 220] width 484 height 22
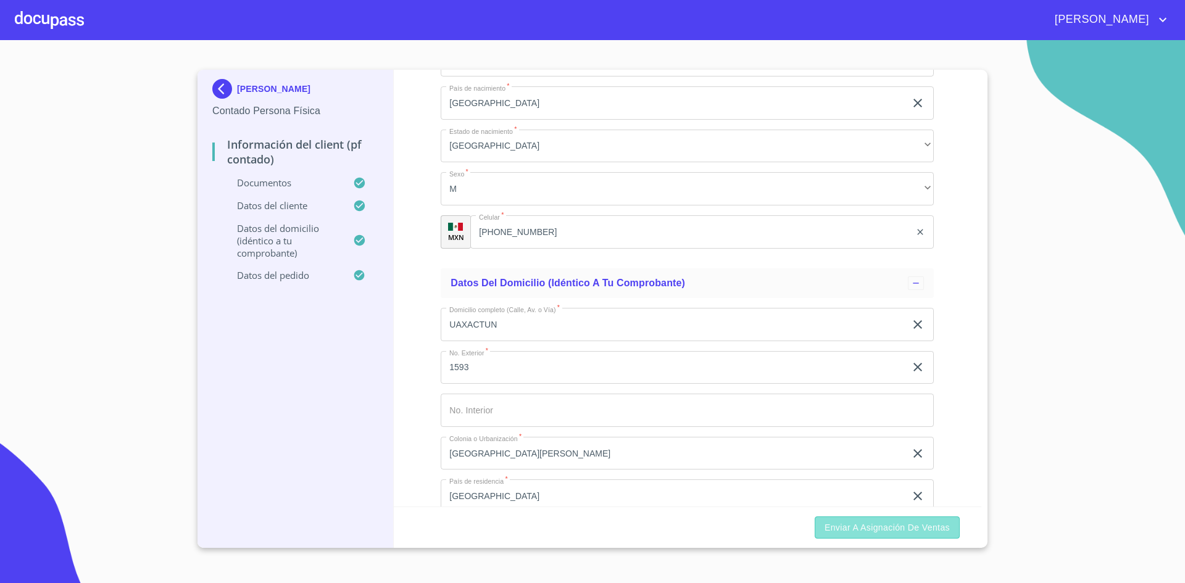
click at [924, 522] on span "Enviar a Asignación de Ventas" at bounding box center [886, 527] width 125 height 15
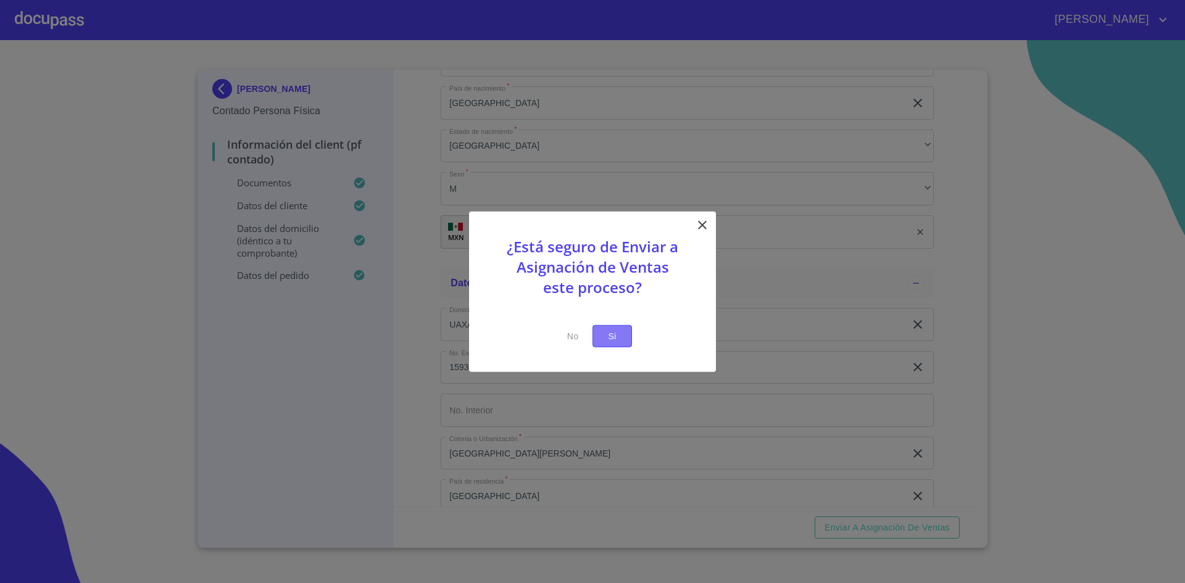
click at [617, 333] on span "Si" at bounding box center [612, 335] width 20 height 15
